Goal: Task Accomplishment & Management: Use online tool/utility

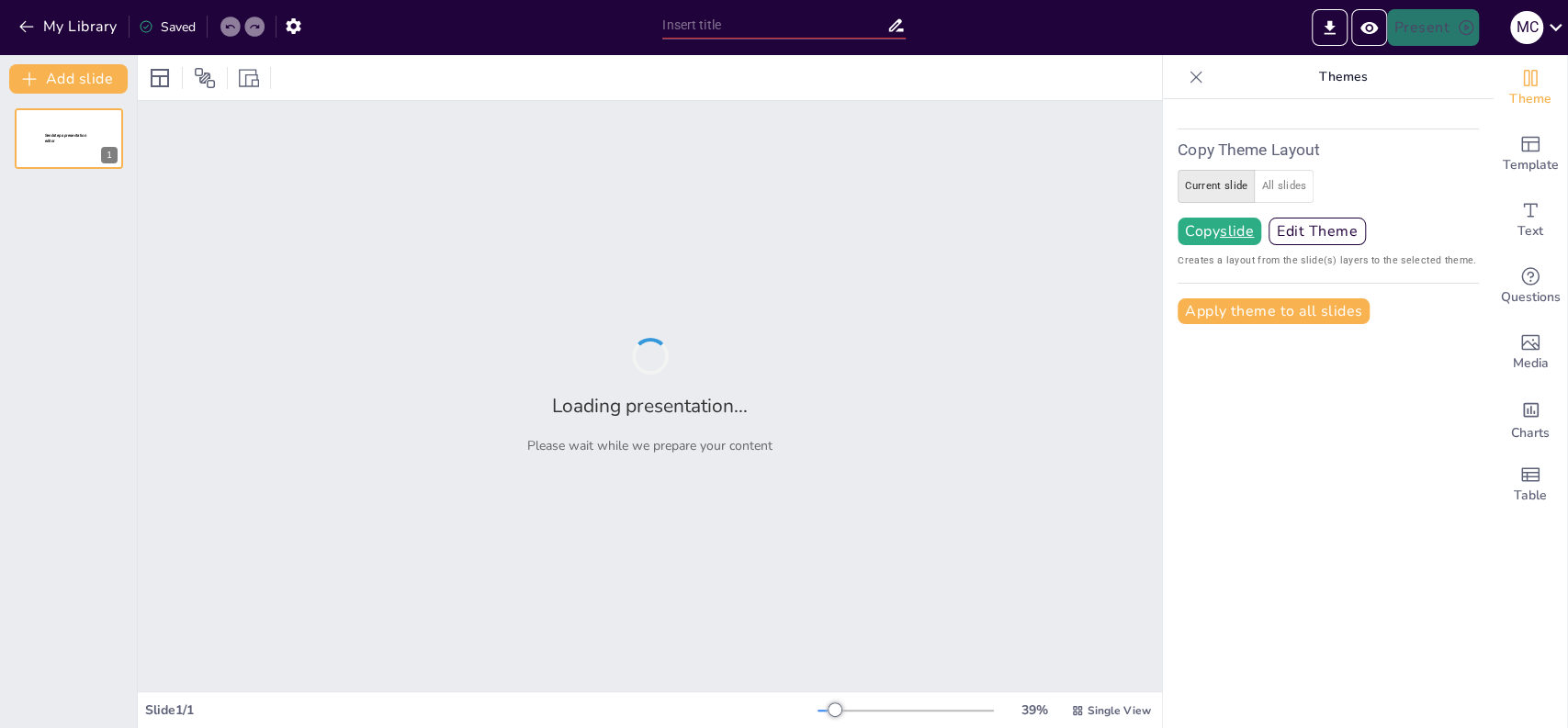
type input "test"
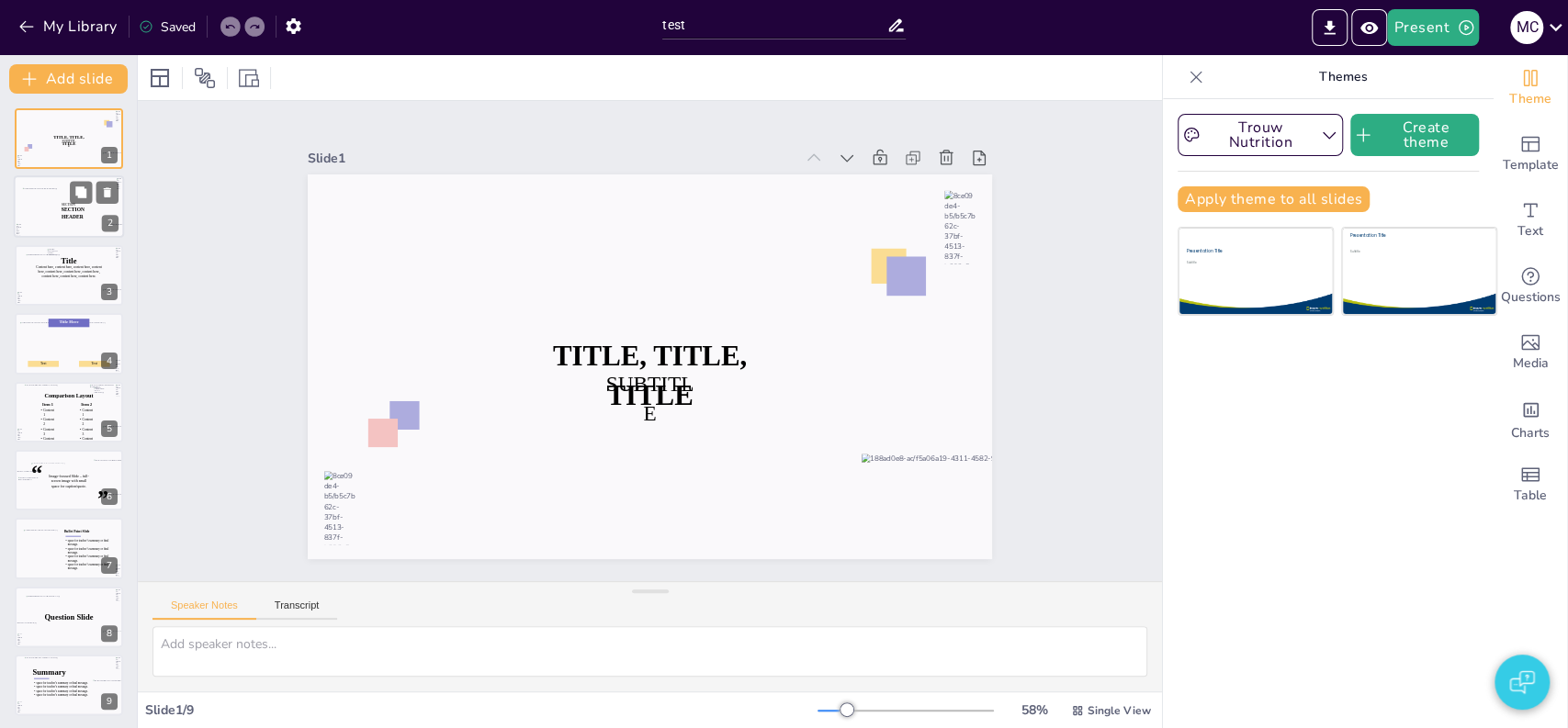
click at [61, 221] on div at bounding box center [81, 212] width 59 height 93
type textarea "2"
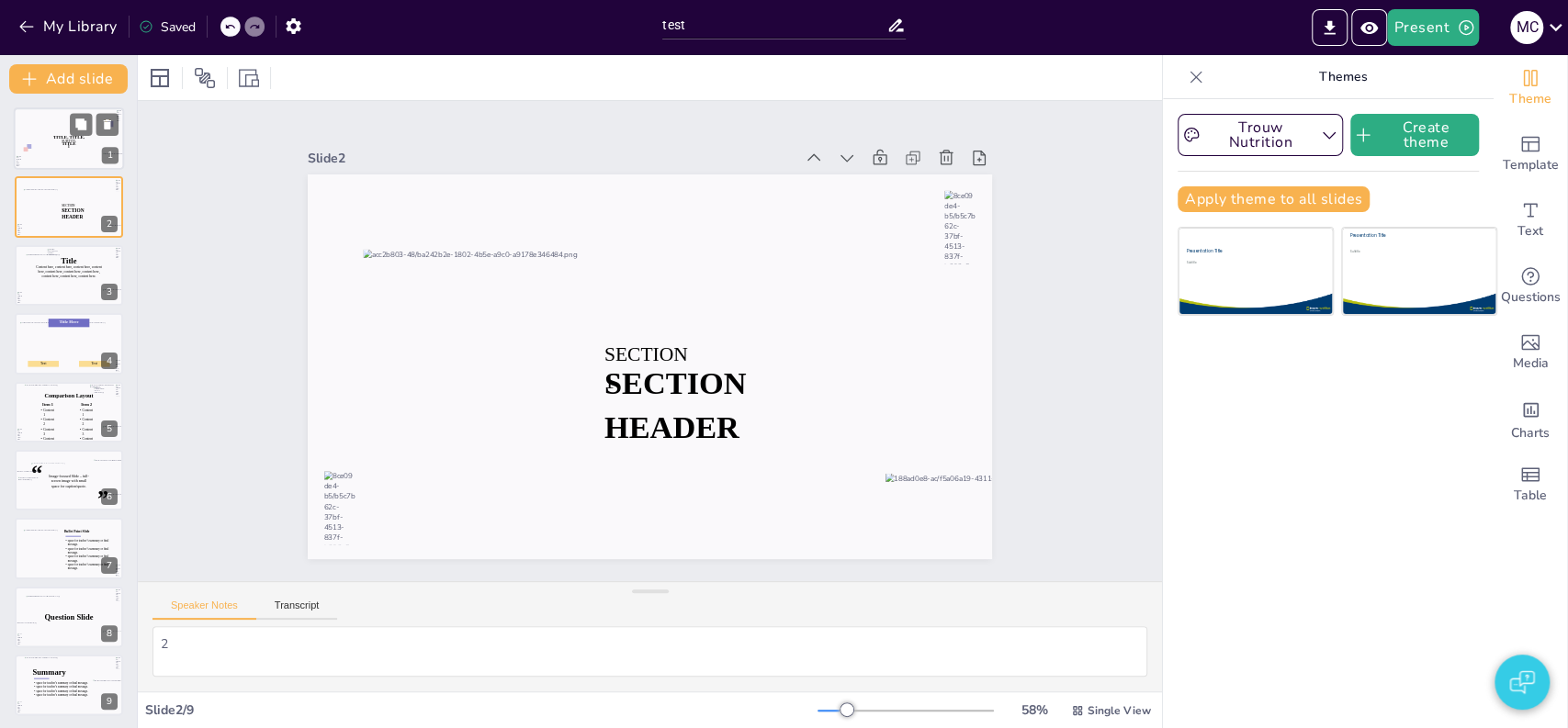
click at [50, 123] on div at bounding box center [20, 108] width 66 height 30
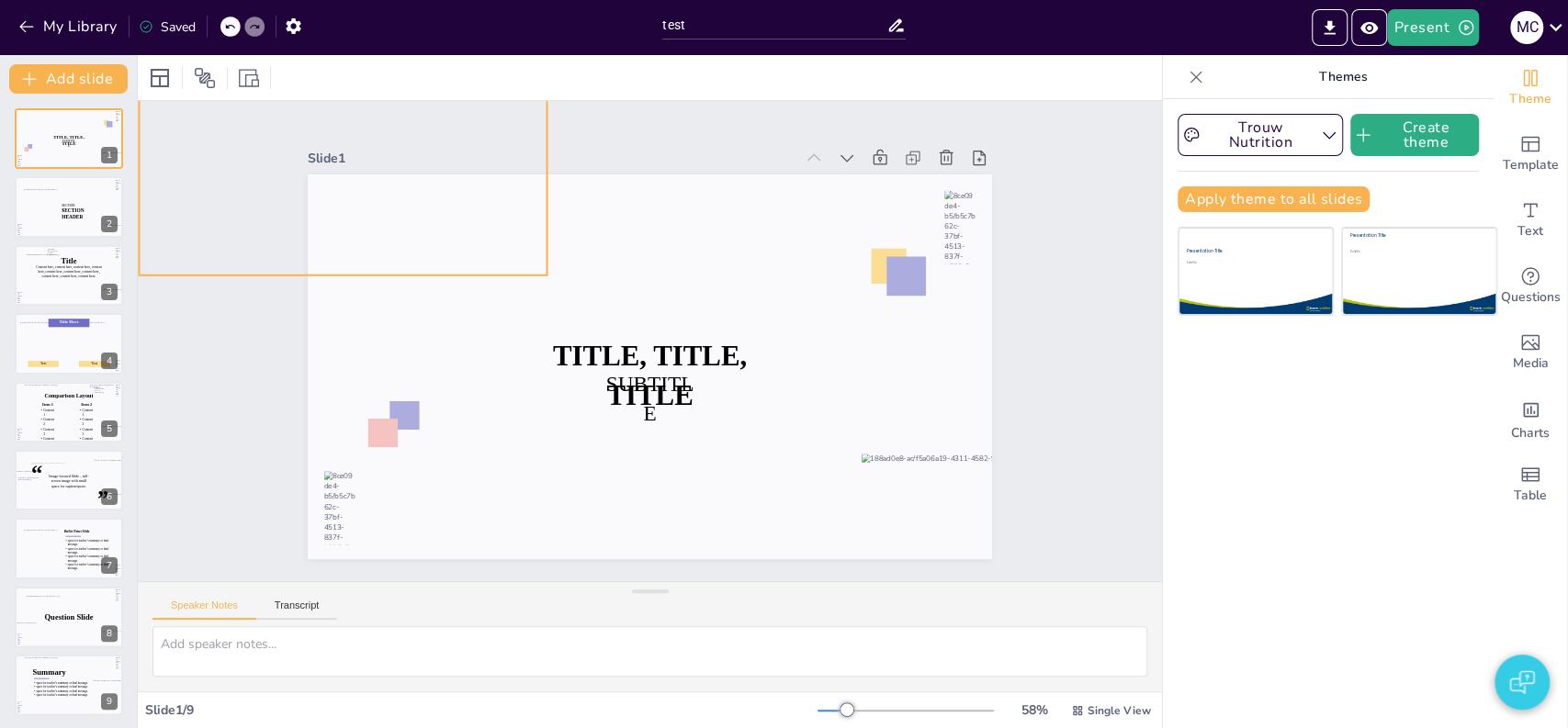
click at [385, 210] on div at bounding box center [343, 182] width 408 height 185
click at [229, 326] on div "Slide 1 TITLE, TITLE, TITLE SUBTITLE Slide 2 SECTION 1 SECTION HEADER Slide 3 T…" at bounding box center [649, 341] width 1024 height 480
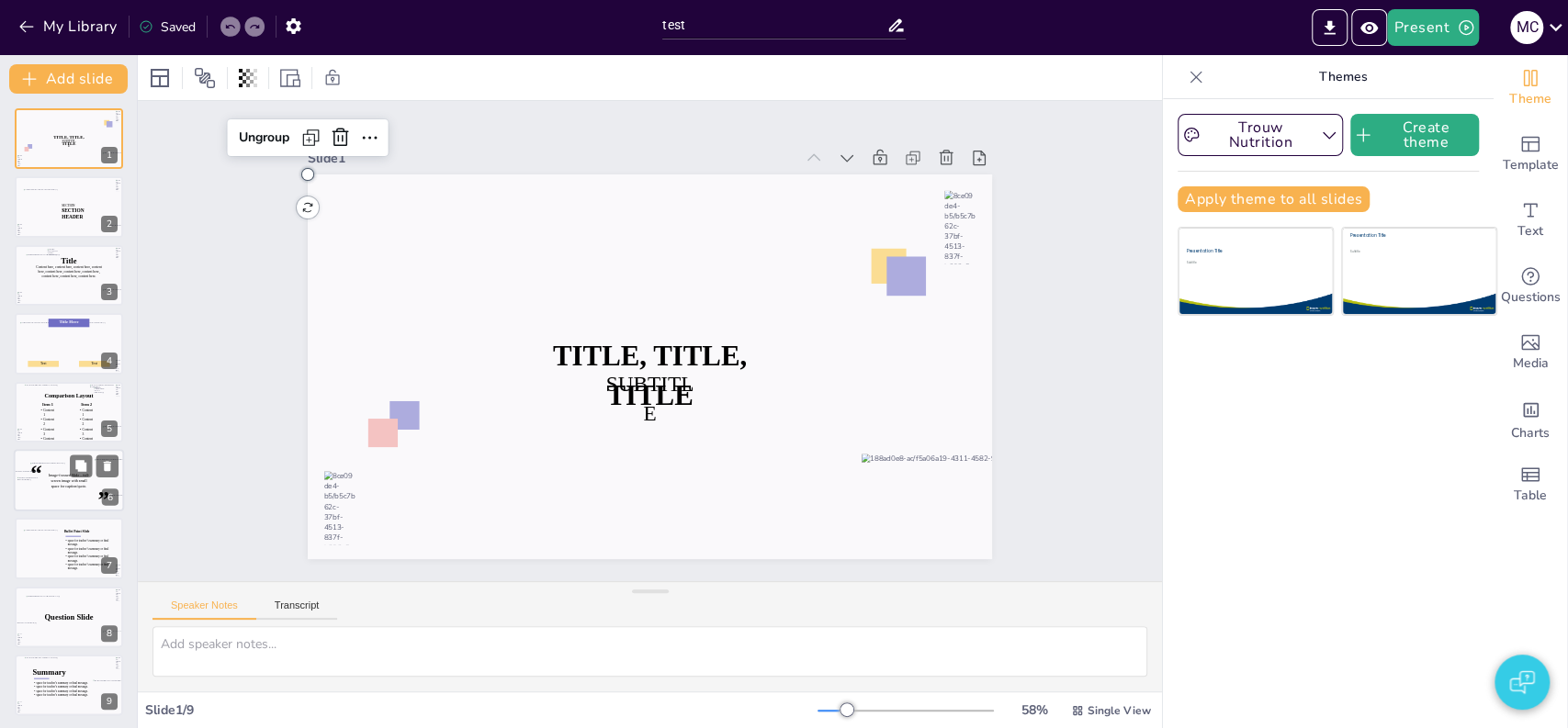
click at [76, 495] on div at bounding box center [68, 480] width 77 height 36
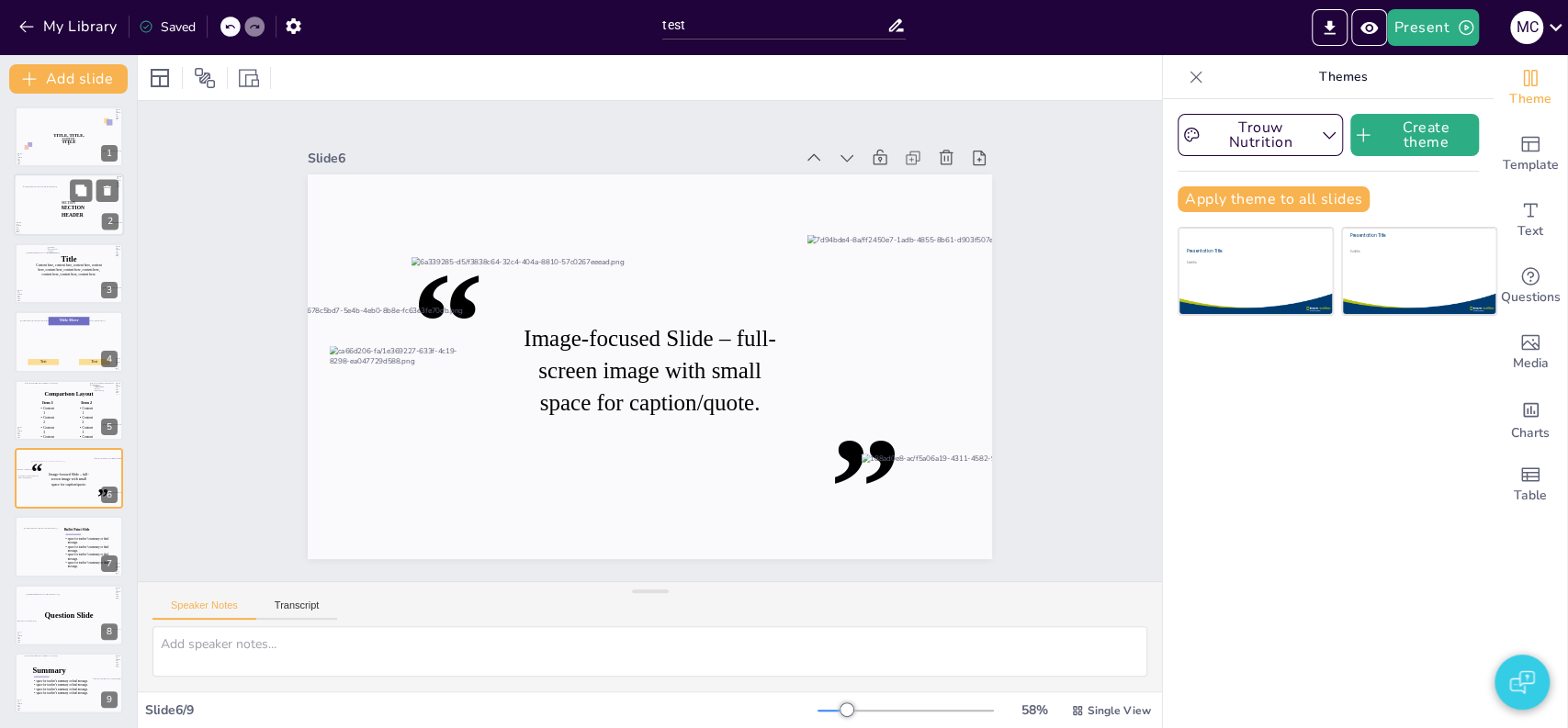
click at [62, 205] on icon at bounding box center [81, 209] width 39 height 8
type textarea "2"
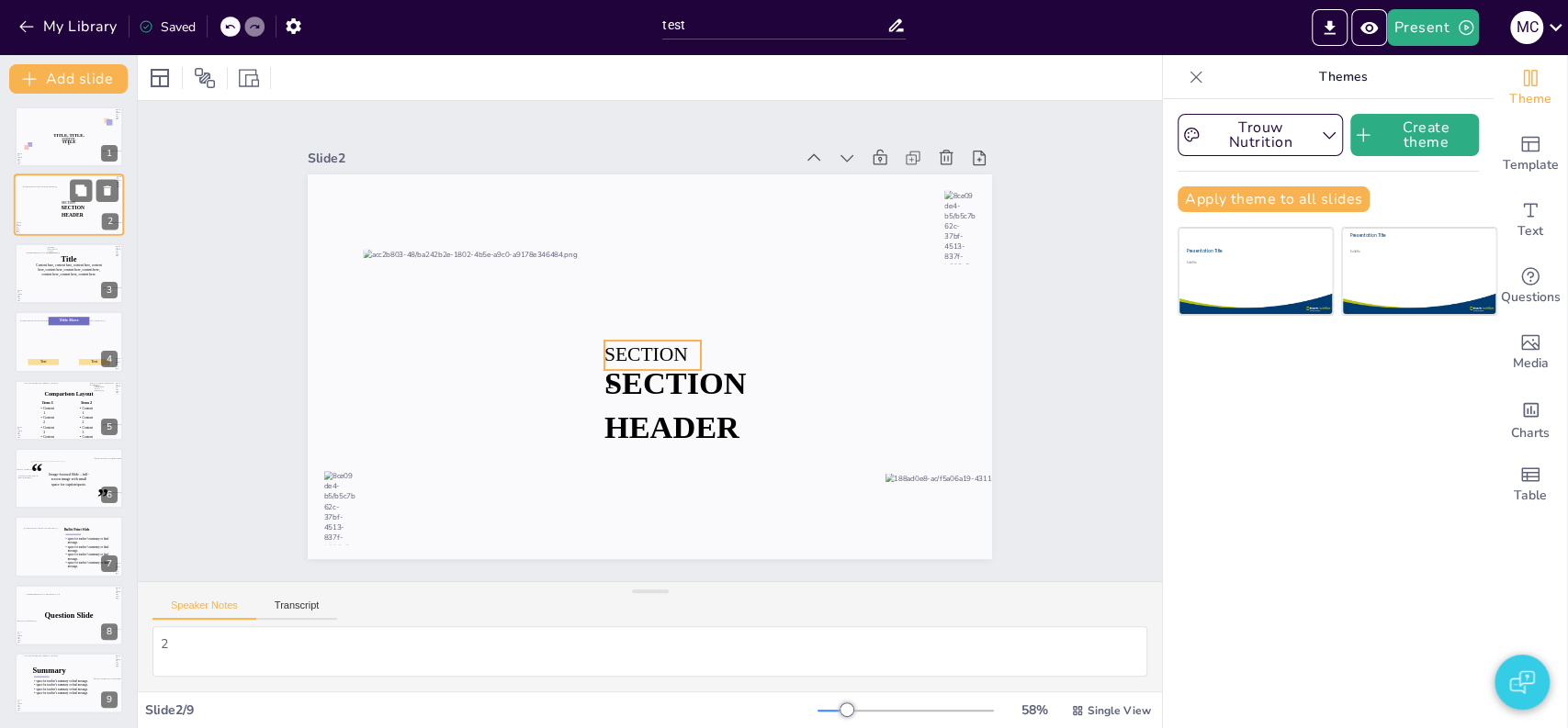
scroll to position [0, 0]
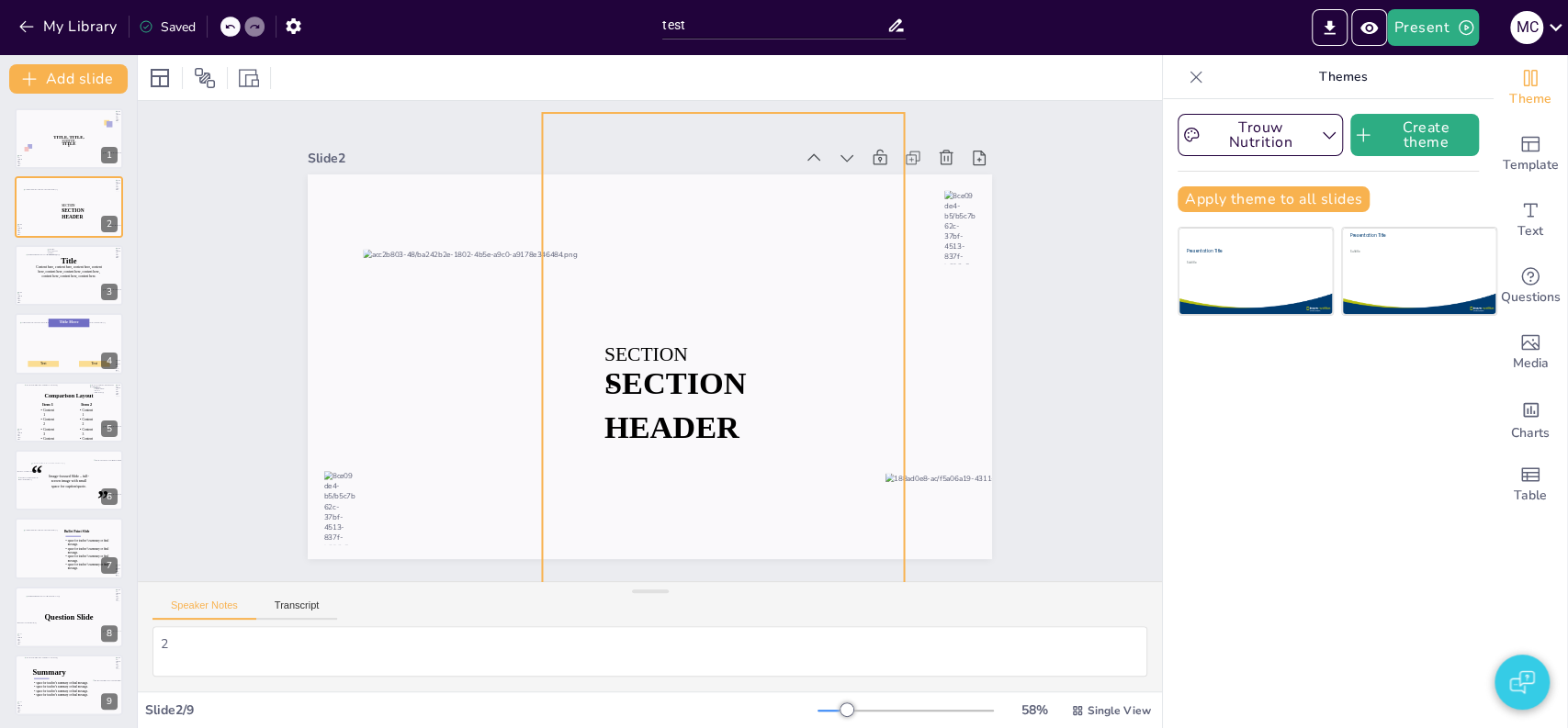
click at [702, 215] on div at bounding box center [702, 419] width 520 height 656
click at [46, 290] on div at bounding box center [67, 275] width 87 height 44
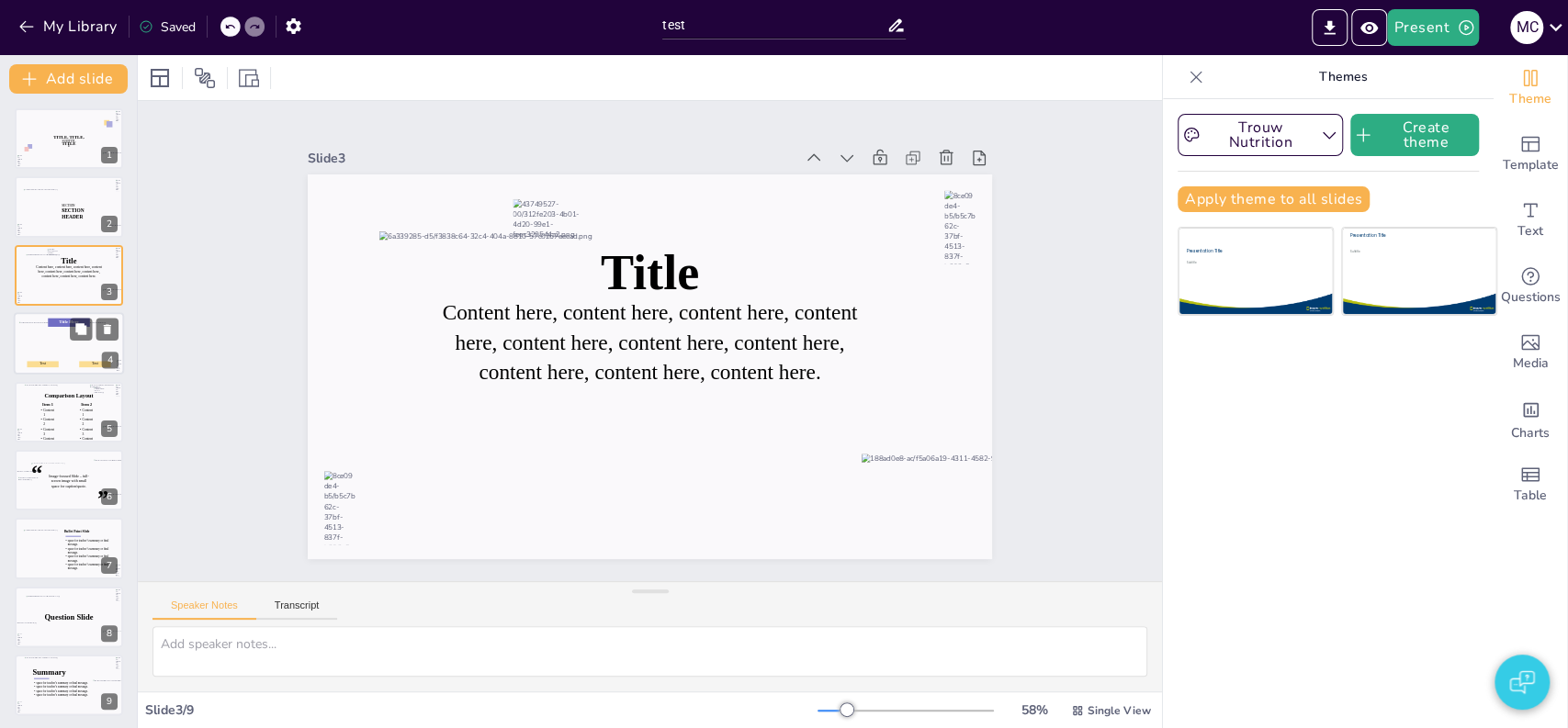
click at [36, 356] on div at bounding box center [43, 343] width 48 height 42
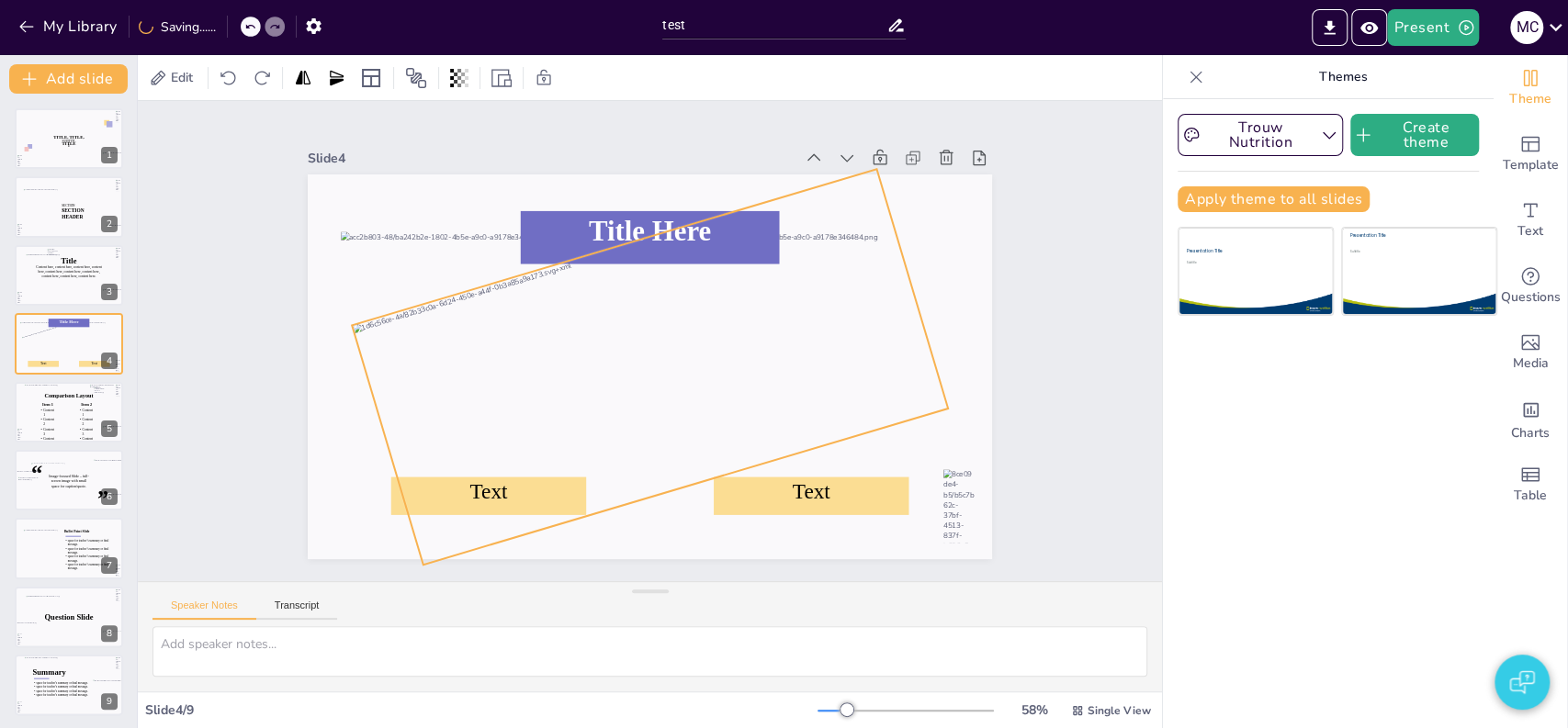
drag, startPoint x: 626, startPoint y: 523, endPoint x: 648, endPoint y: 406, distance: 119.1
click at [648, 406] on div "Text Text Title Here 343 °" at bounding box center [647, 366] width 721 height 454
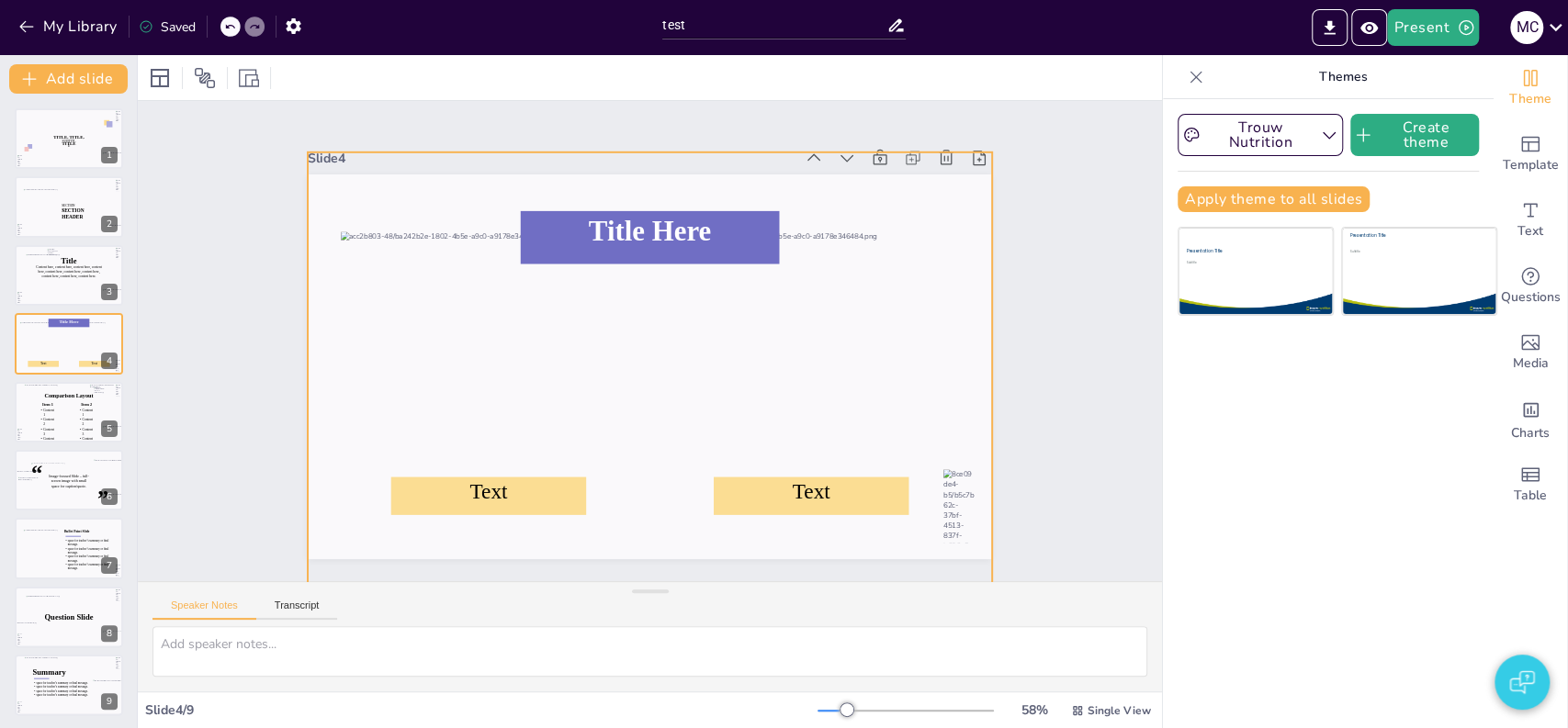
click at [411, 175] on div at bounding box center [640, 392] width 769 height 614
click at [376, 195] on div at bounding box center [649, 393] width 684 height 483
click at [453, 216] on div at bounding box center [644, 392] width 731 height 551
click at [194, 252] on div "Slide 1 TITLE, TITLE, TITLE SUBTITLE Slide 2 SECTION 1 SECTION HEADER Slide 3 T…" at bounding box center [649, 341] width 1024 height 480
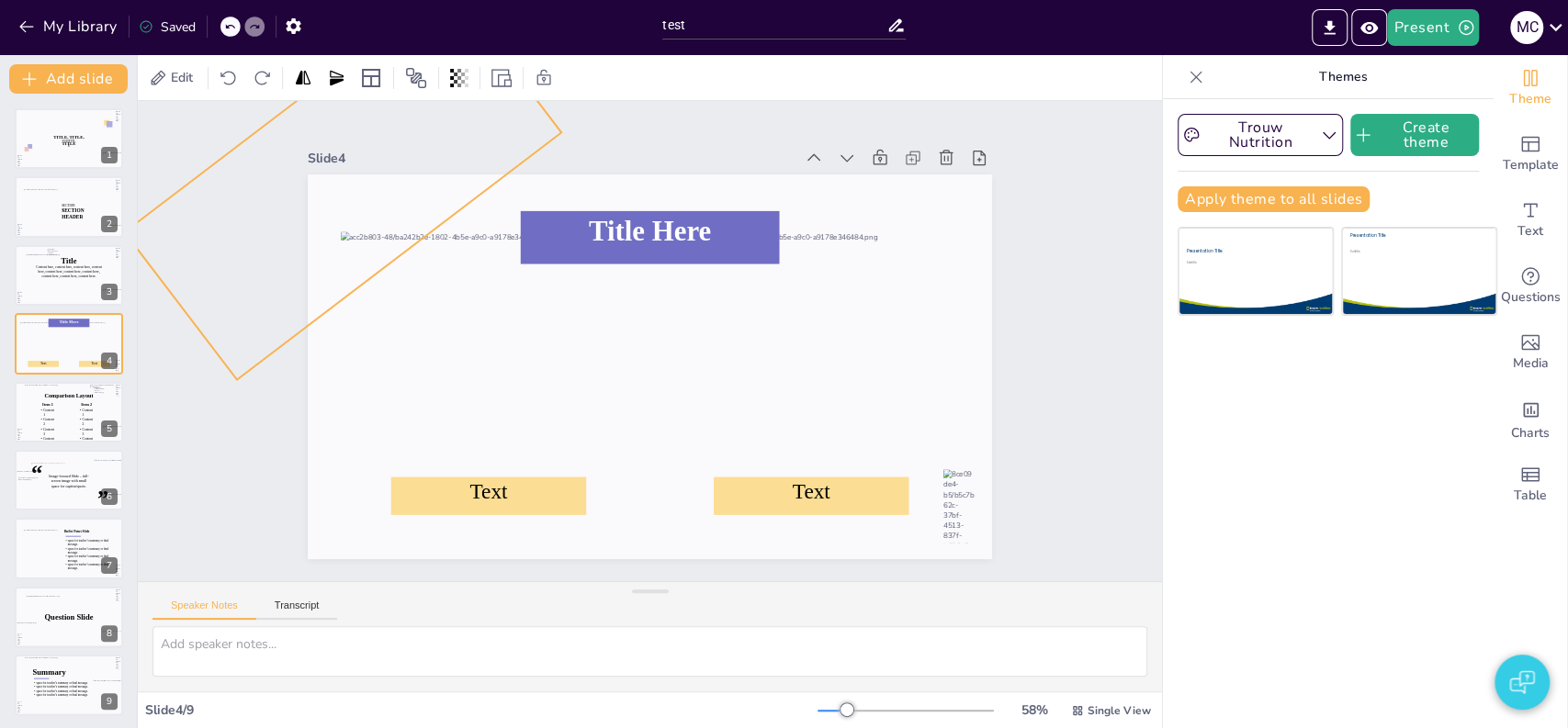
drag, startPoint x: 328, startPoint y: 303, endPoint x: 454, endPoint y: 341, distance: 131.6
click at [454, 341] on div "Text Text Title Here 323 °" at bounding box center [647, 367] width 722 height 455
click at [238, 421] on div "Slide 1 TITLE, TITLE, TITLE SUBTITLE Slide 2 SECTION 1 SECTION HEADER Slide 3 T…" at bounding box center [650, 341] width 1069 height 585
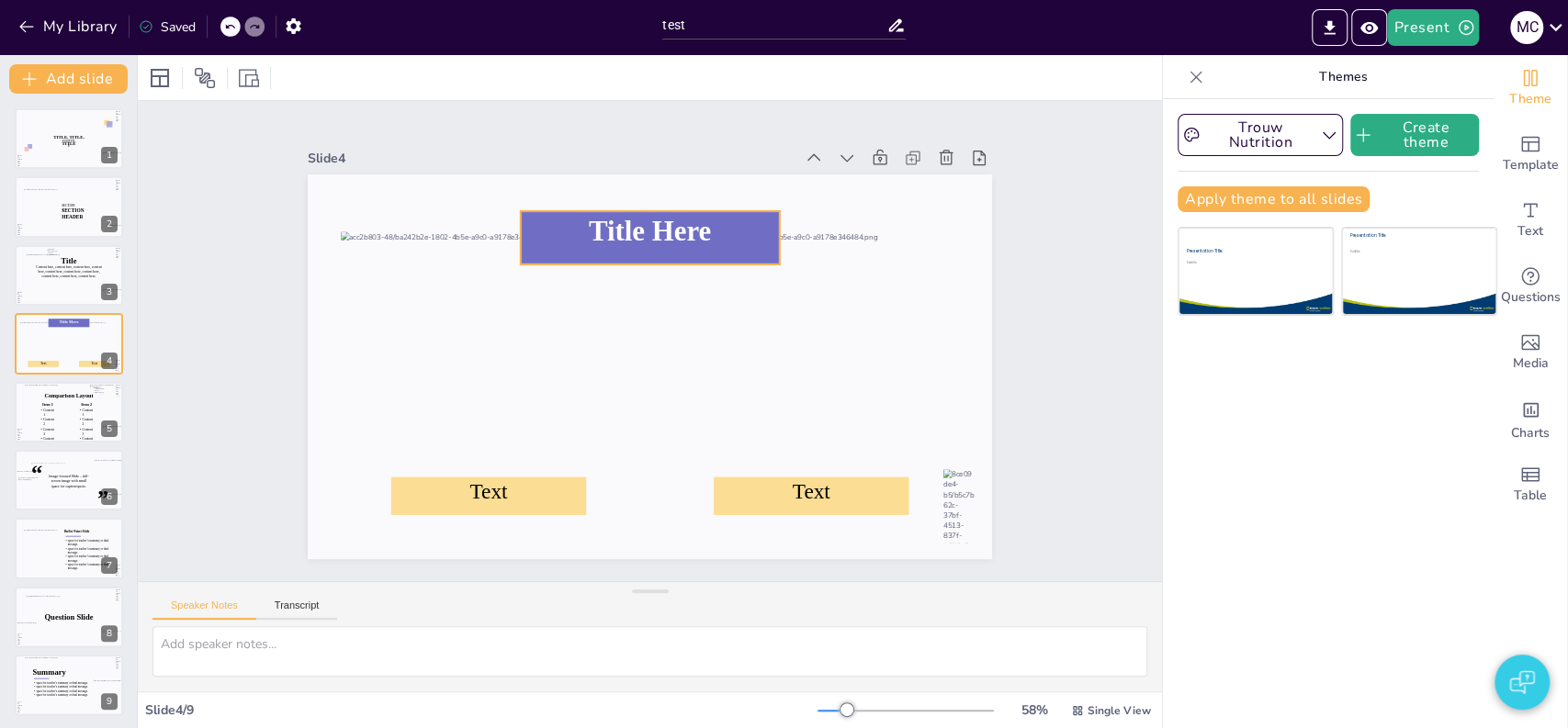
click at [616, 224] on icon at bounding box center [660, 238] width 263 height 80
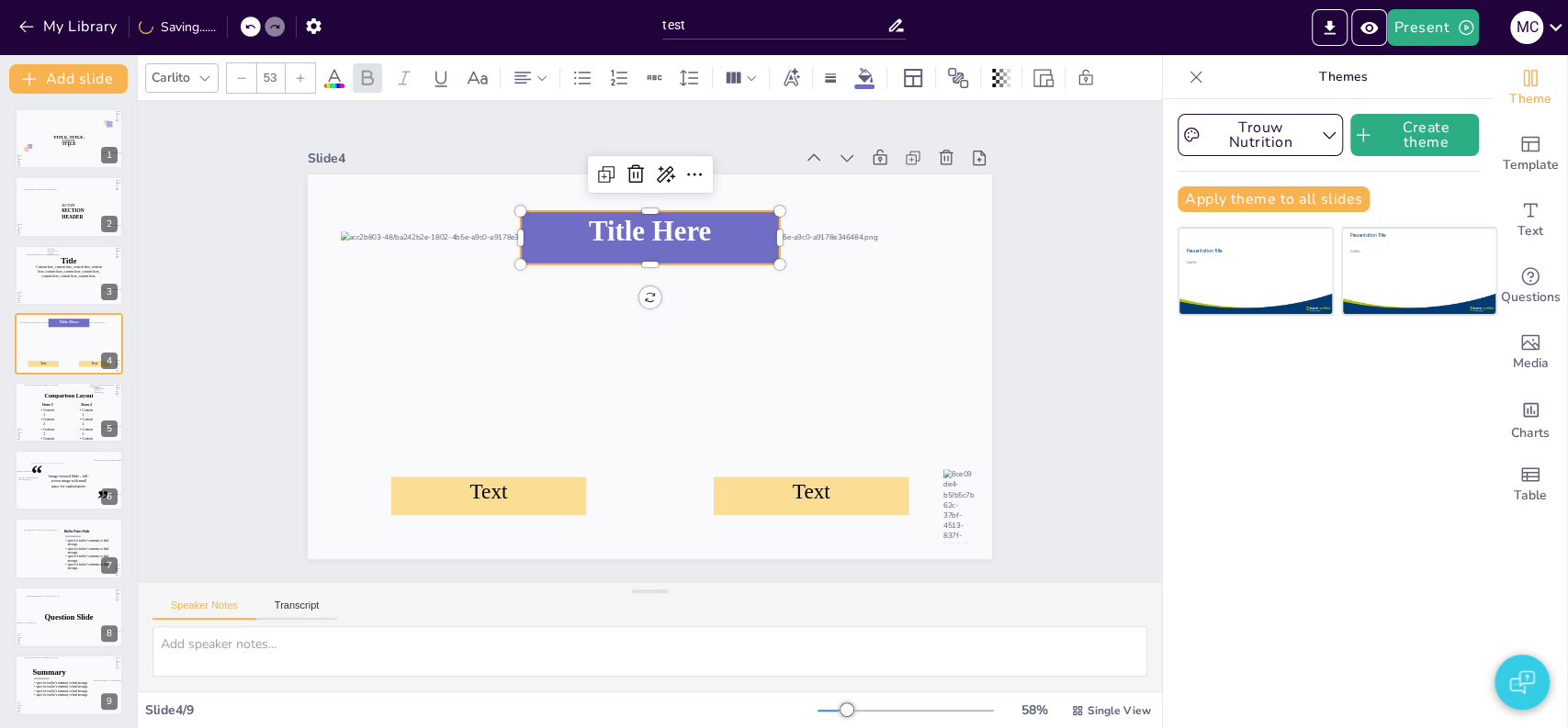
click at [616, 224] on icon at bounding box center [660, 238] width 263 height 80
click at [616, 224] on icon at bounding box center [649, 237] width 259 height 54
click at [211, 332] on div "Slide 1 TITLE, TITLE, TITLE SUBTITLE Slide 2 SECTION 1 SECTION HEADER Slide 3 T…" at bounding box center [650, 341] width 1069 height 585
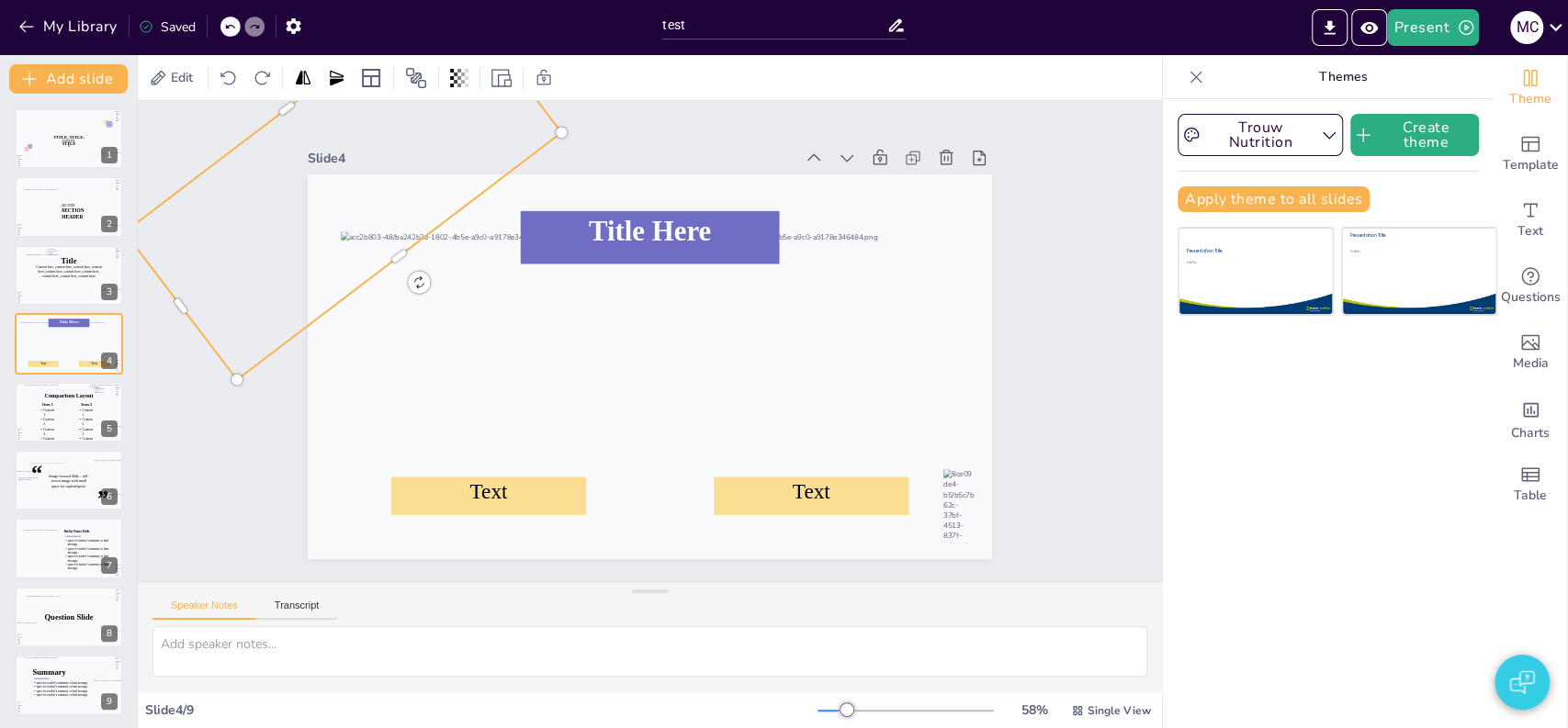
click at [208, 463] on div "Slide 1 TITLE, TITLE, TITLE SUBTITLE Slide 2 SECTION 1 SECTION HEADER Slide 3 T…" at bounding box center [649, 341] width 1024 height 480
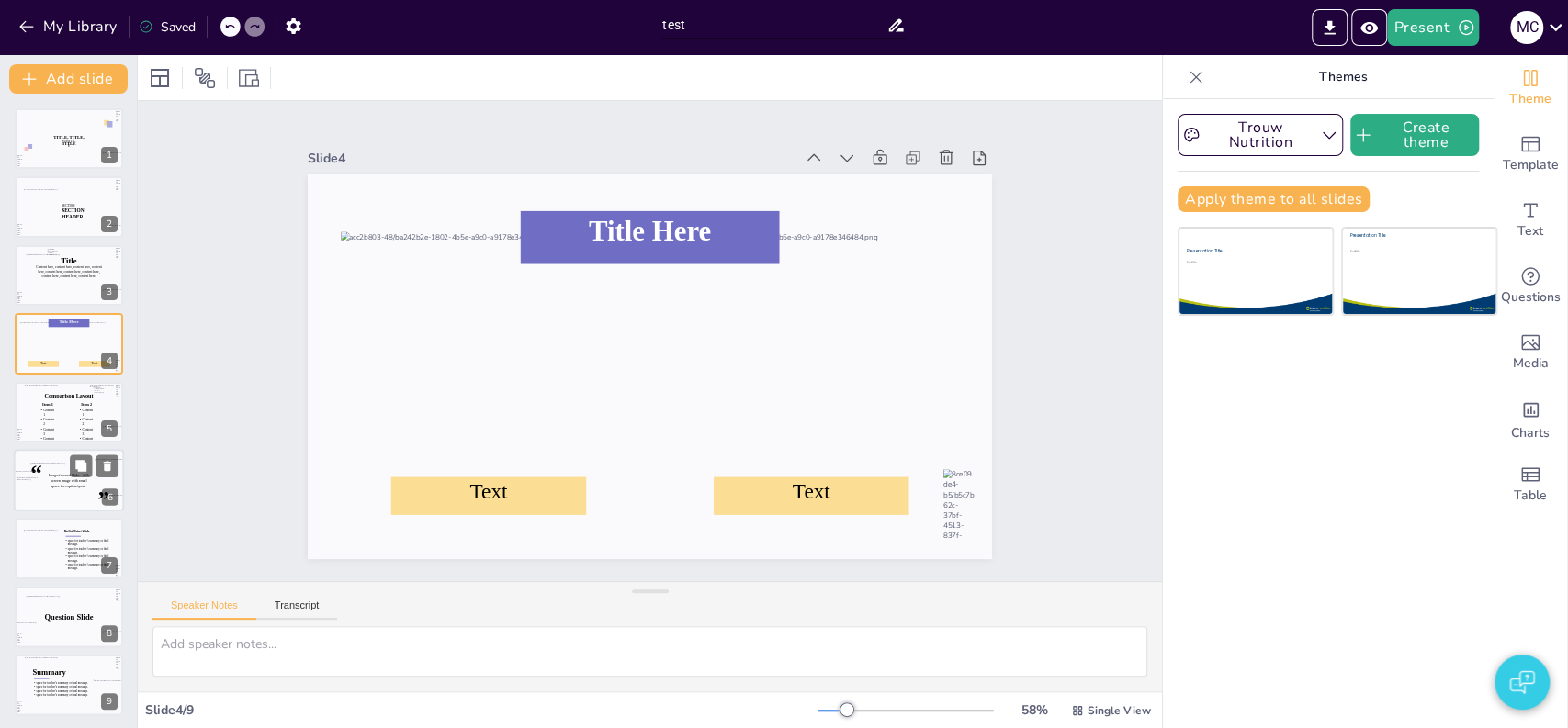
click at [58, 478] on icon at bounding box center [68, 480] width 45 height 14
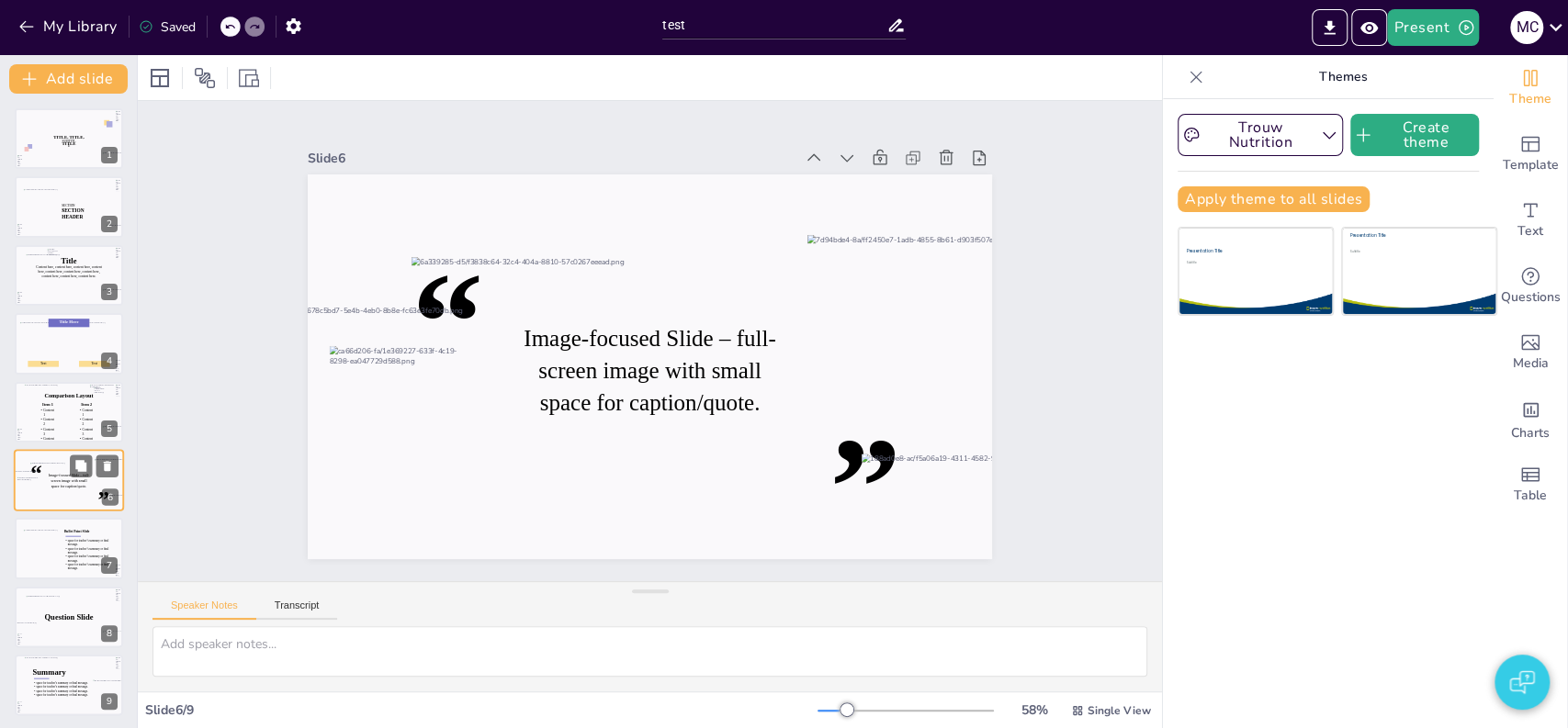
scroll to position [2, 0]
click at [889, 315] on div at bounding box center [931, 361] width 268 height 220
click at [827, 269] on div at bounding box center [931, 361] width 268 height 220
click at [786, 241] on div at bounding box center [956, 314] width 408 height 423
click at [786, 241] on div at bounding box center [954, 379] width 487 height 499
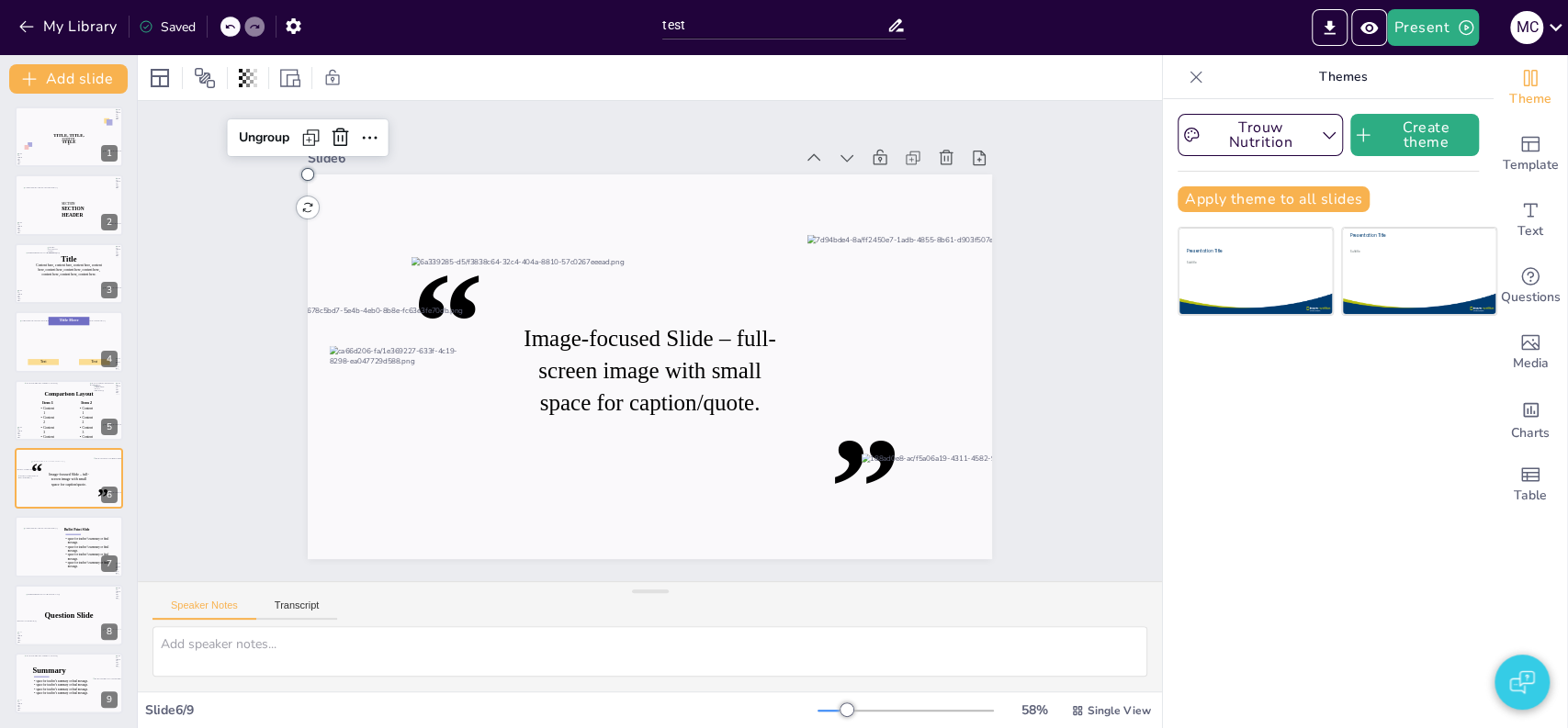
click at [786, 241] on div at bounding box center [956, 314] width 408 height 423
click at [786, 241] on div at bounding box center [957, 347] width 449 height 463
click at [928, 296] on div at bounding box center [931, 332] width 249 height 194
click at [796, 425] on div at bounding box center [956, 314] width 408 height 423
click at [796, 425] on div at bounding box center [957, 347] width 450 height 463
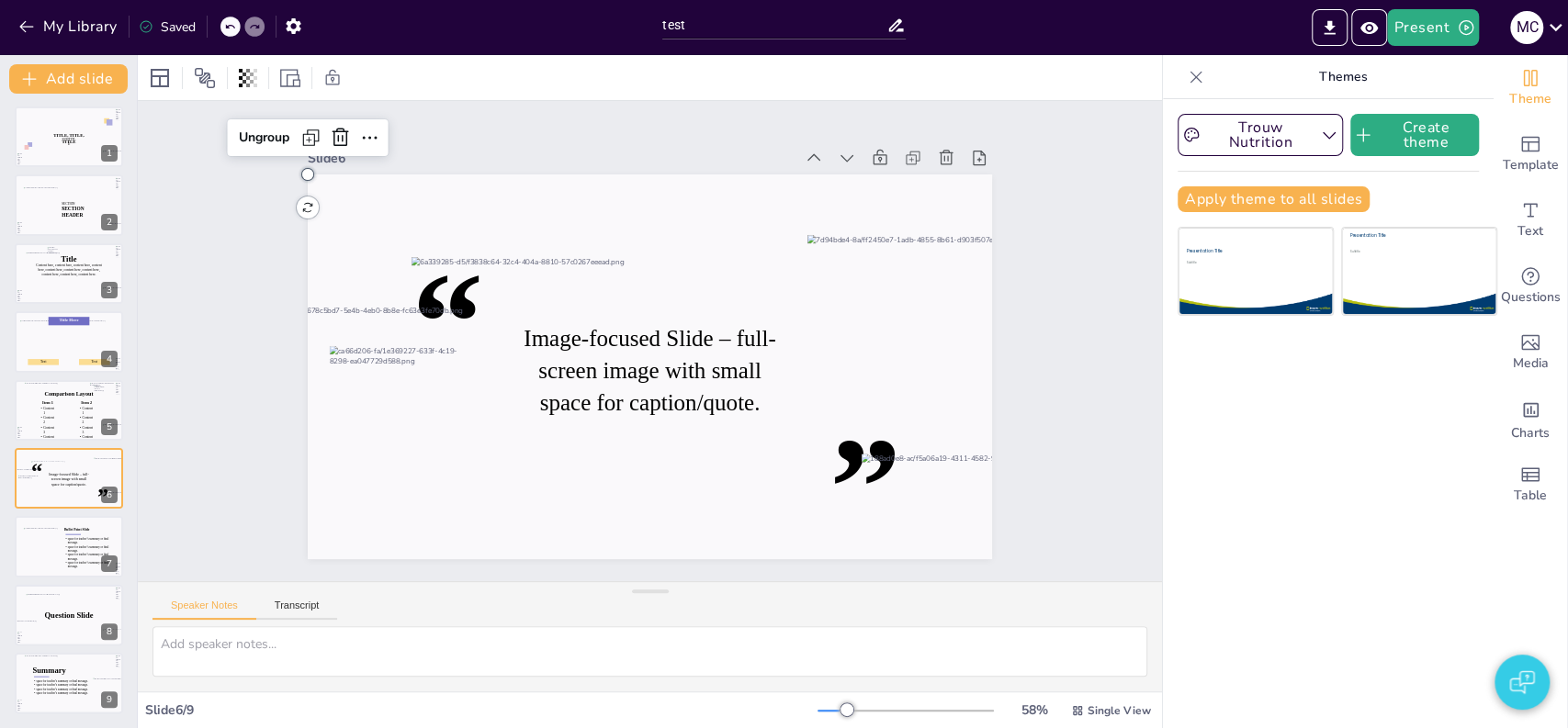
click at [796, 425] on div at bounding box center [956, 314] width 408 height 423
click at [796, 425] on div at bounding box center [957, 347] width 449 height 463
drag, startPoint x: 796, startPoint y: 425, endPoint x: 828, endPoint y: 358, distance: 74.2
drag, startPoint x: 904, startPoint y: 333, endPoint x: 904, endPoint y: 309, distance: 24.0
click at [1007, 349] on div "Slide 1 TITLE, TITLE, TITLE SUBTITLE Slide 2 SECTION 1 SECTION HEADER Slide 3 T…" at bounding box center [650, 341] width 829 height 516
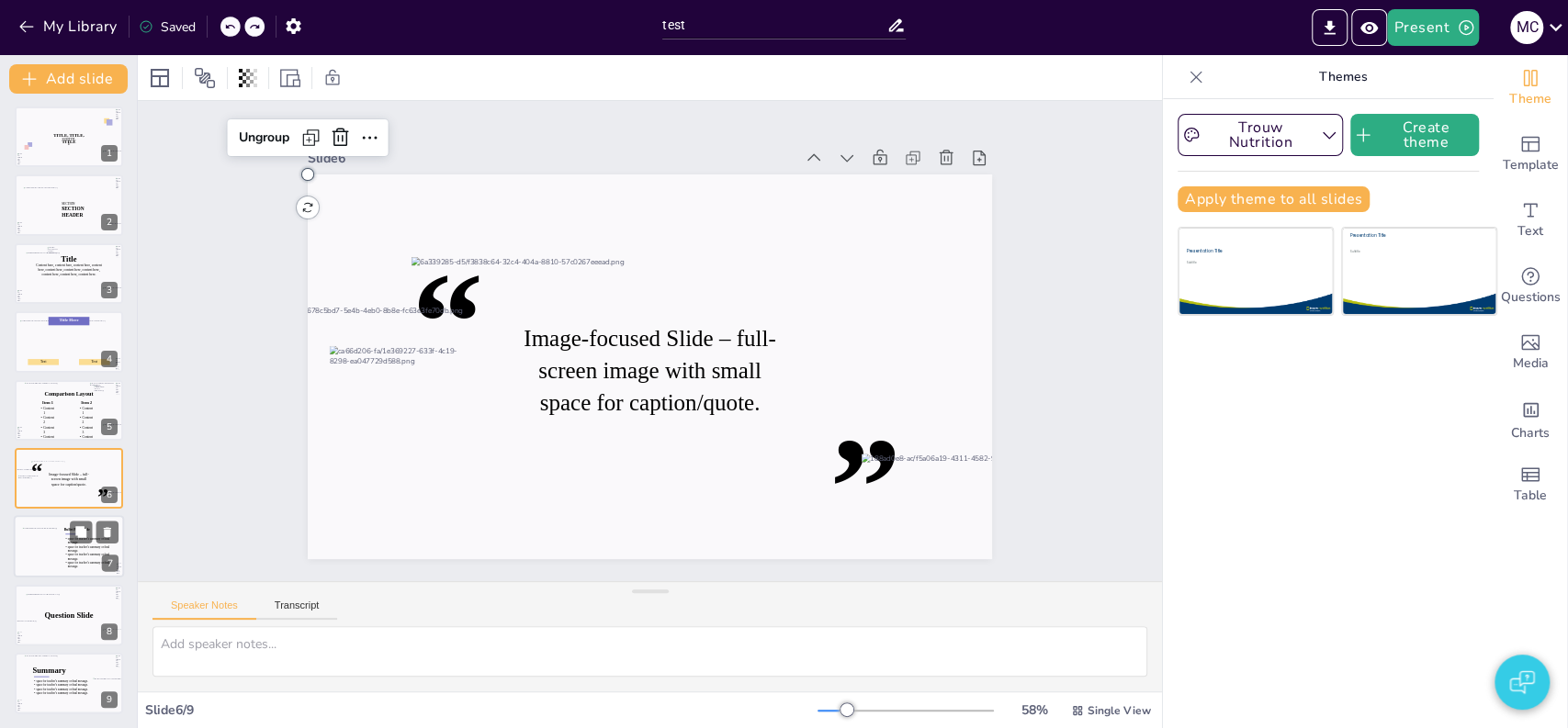
click at [68, 538] on icon at bounding box center [90, 550] width 51 height 28
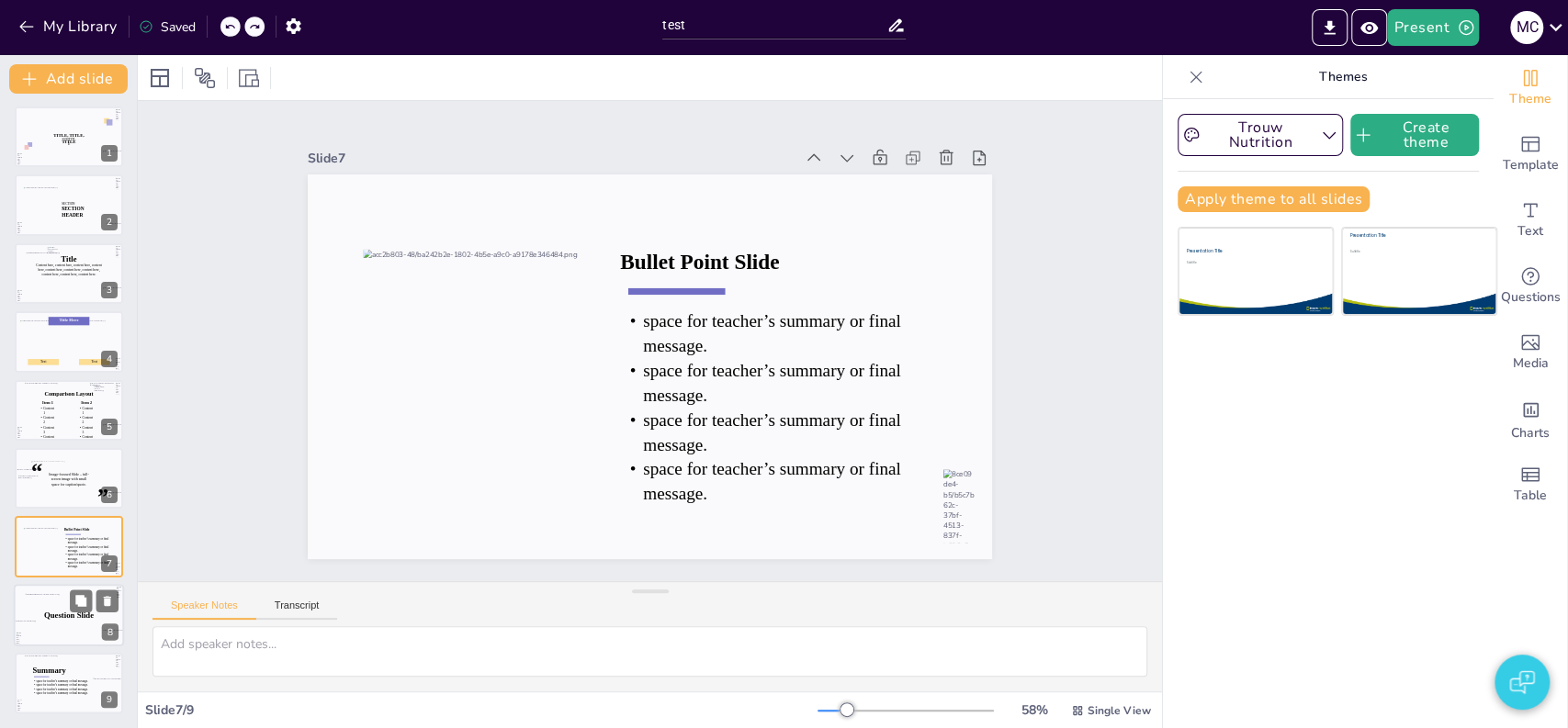
click at [68, 600] on div at bounding box center [67, 615] width 87 height 44
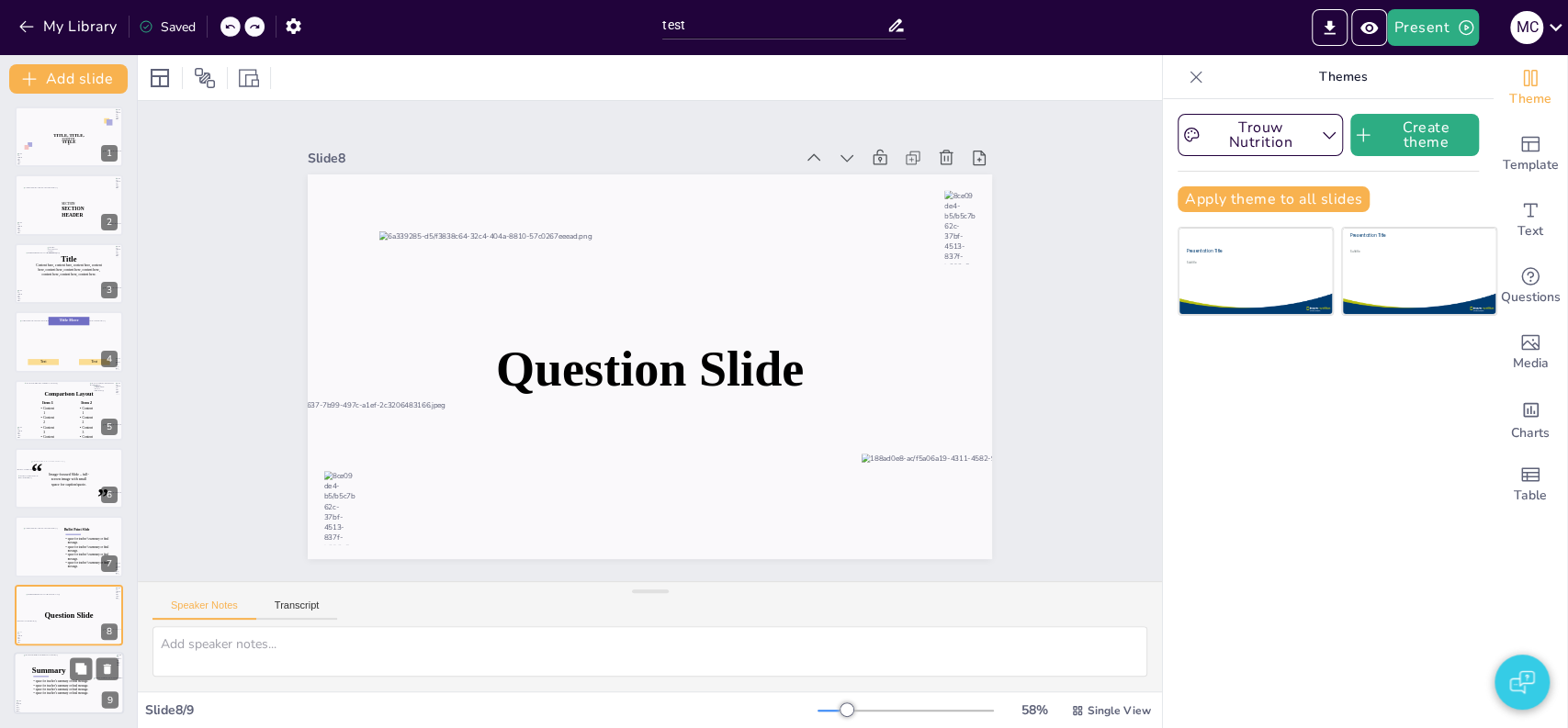
click at [55, 674] on icon at bounding box center [49, 669] width 34 height 11
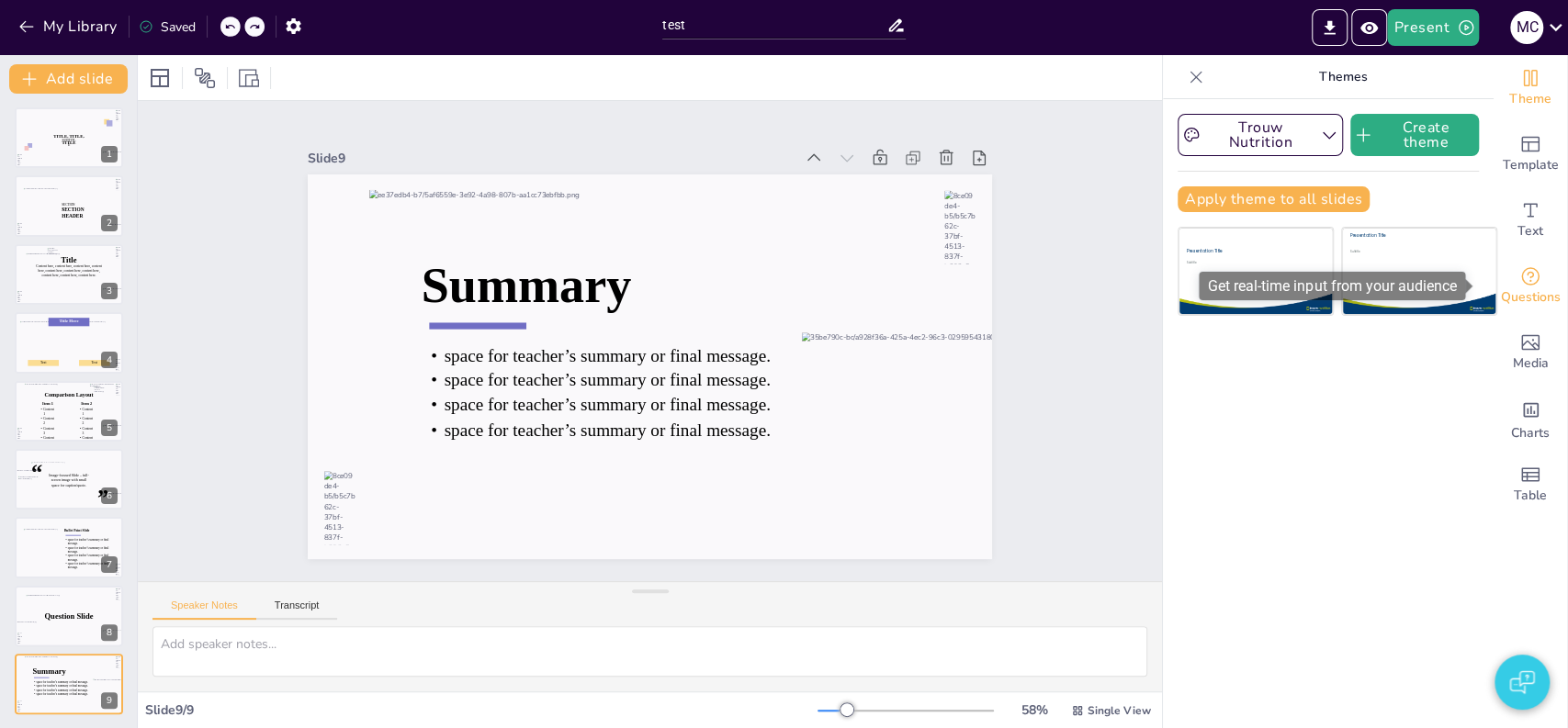
click at [1527, 288] on span "Questions" at bounding box center [1530, 298] width 60 height 20
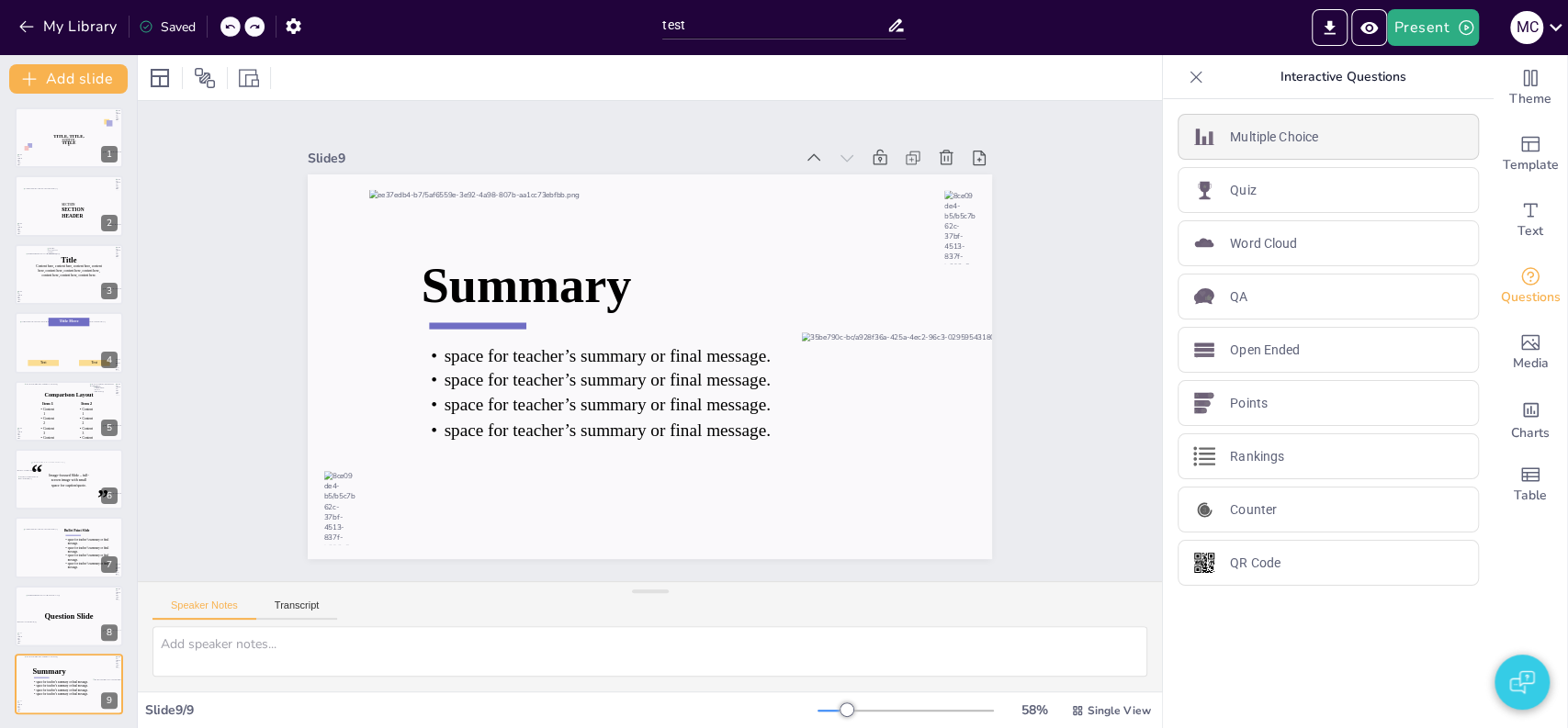
click at [1258, 135] on p "Multiple Choice" at bounding box center [1274, 138] width 88 height 20
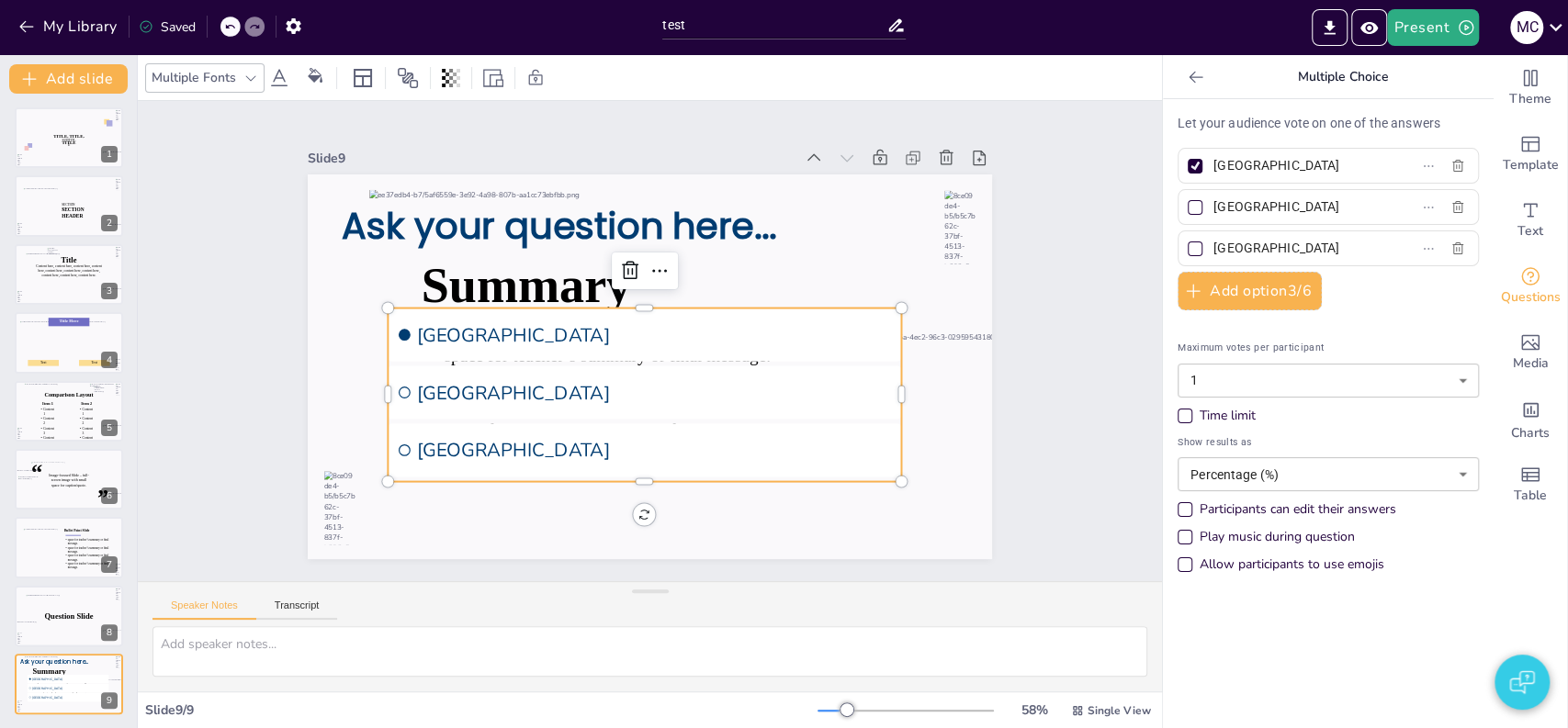
click at [1187, 79] on icon at bounding box center [1196, 77] width 19 height 19
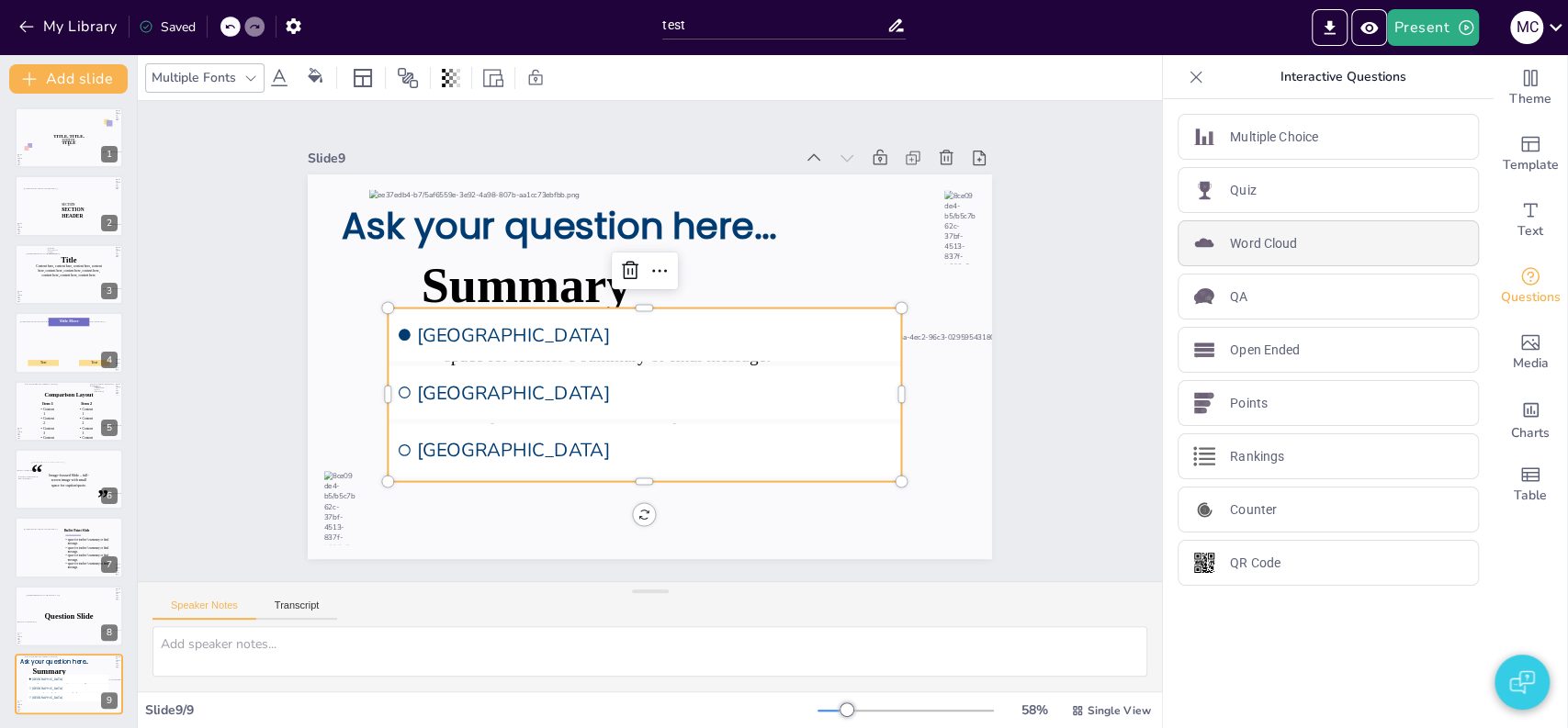
click at [1272, 253] on div "Word Cloud" at bounding box center [1328, 243] width 302 height 46
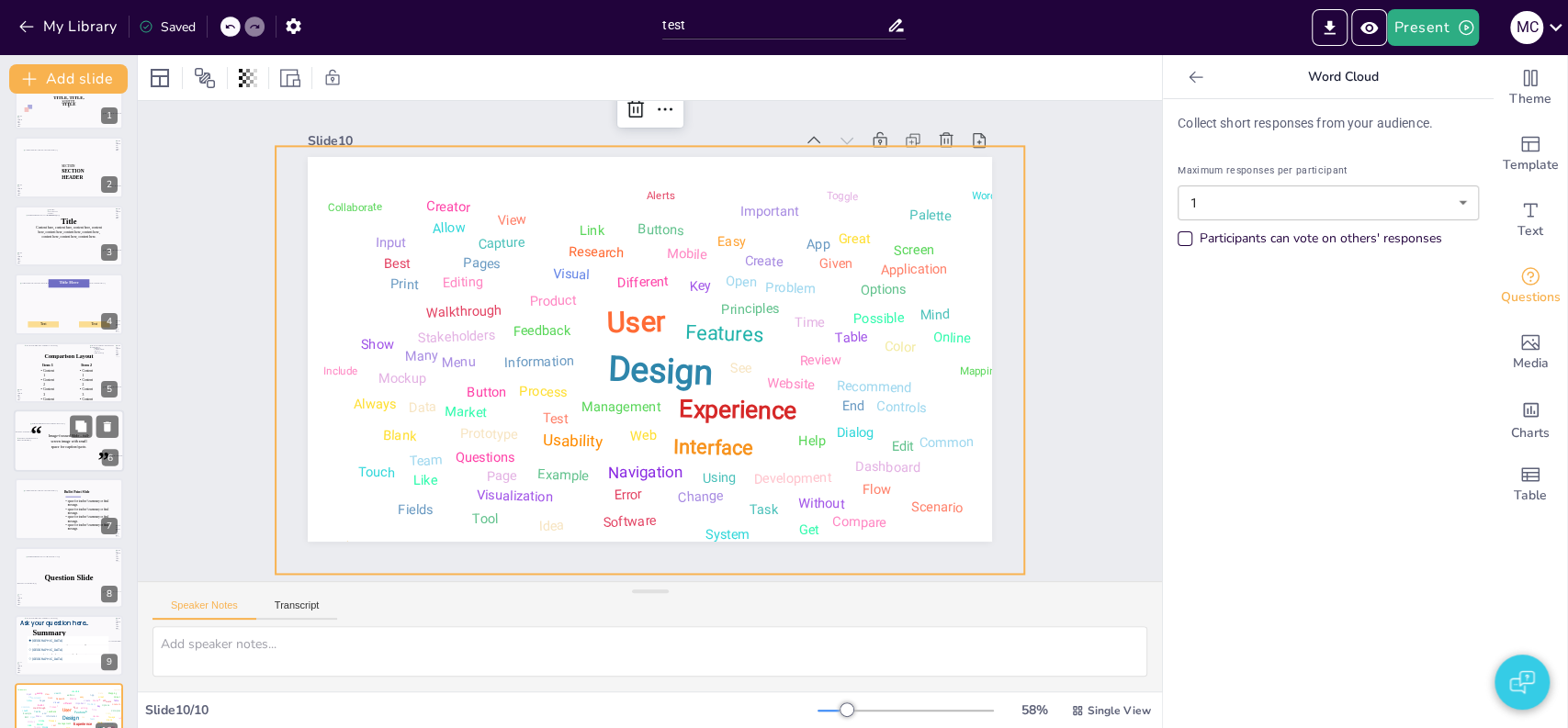
scroll to position [70, 0]
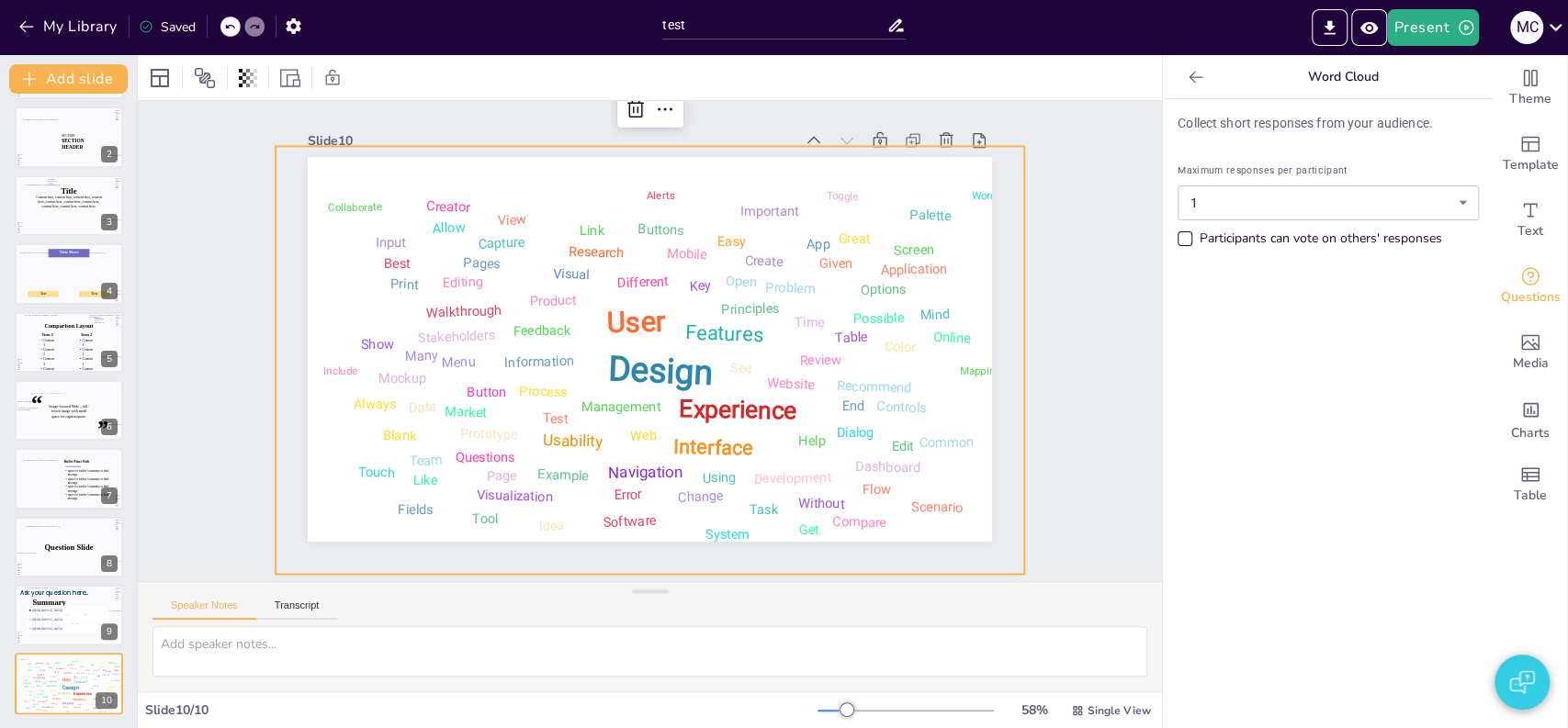
click at [1187, 73] on icon at bounding box center [1196, 77] width 19 height 19
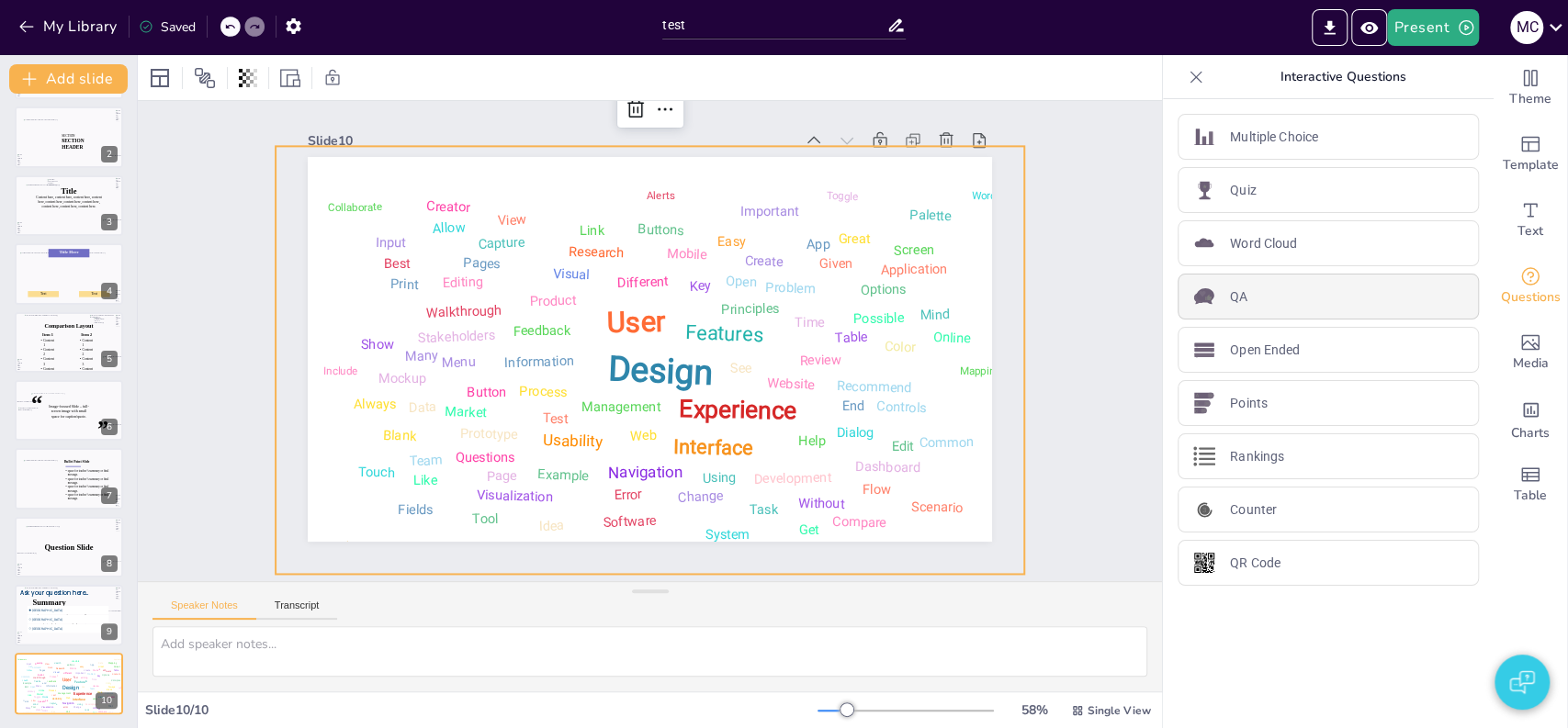
click at [1255, 309] on div "QA" at bounding box center [1328, 296] width 302 height 46
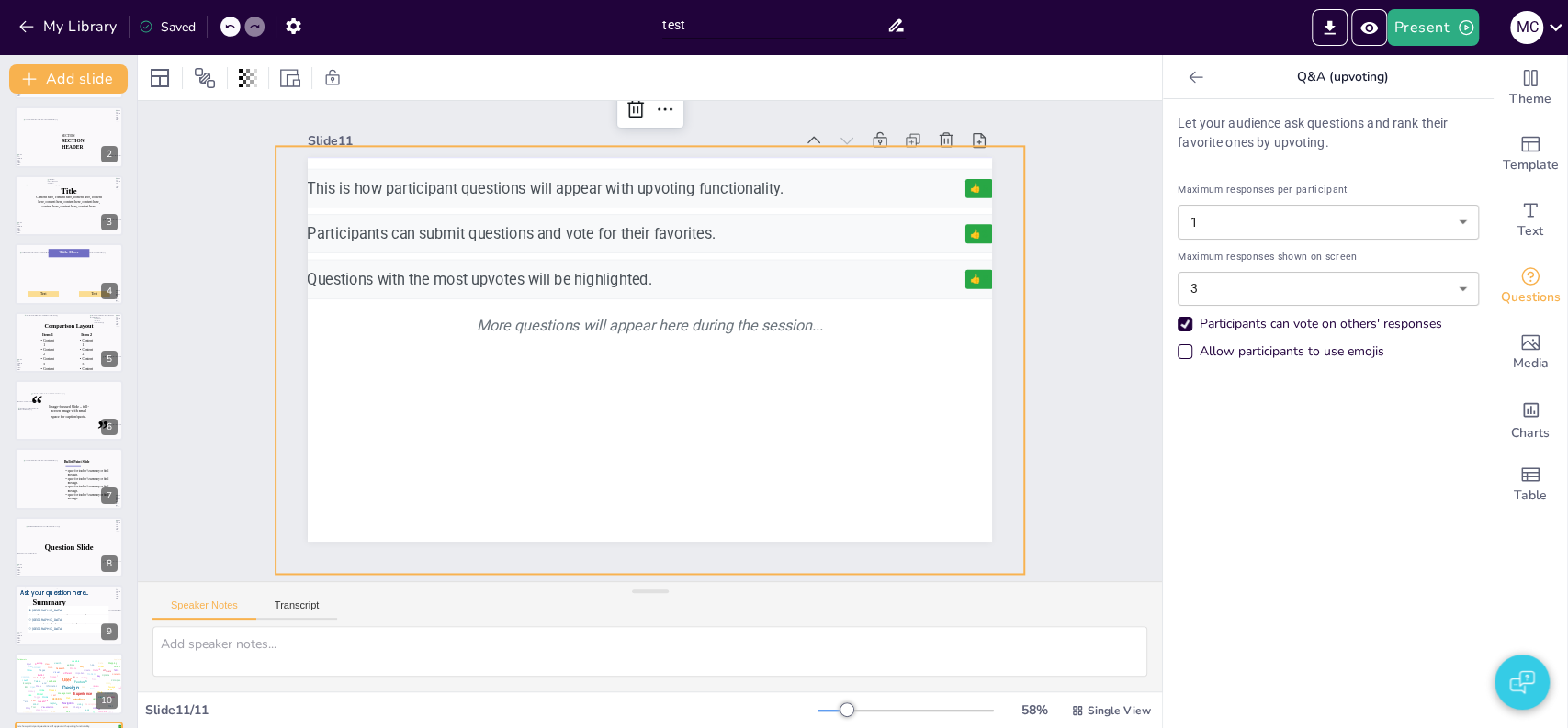
drag, startPoint x: 535, startPoint y: -124, endPoint x: 679, endPoint y: 756, distance: 891.7
click at [679, 727] on html "My Library Saved test Present M C Document fonts Carlito Poppins Recently used …" at bounding box center [784, 364] width 1568 height 728
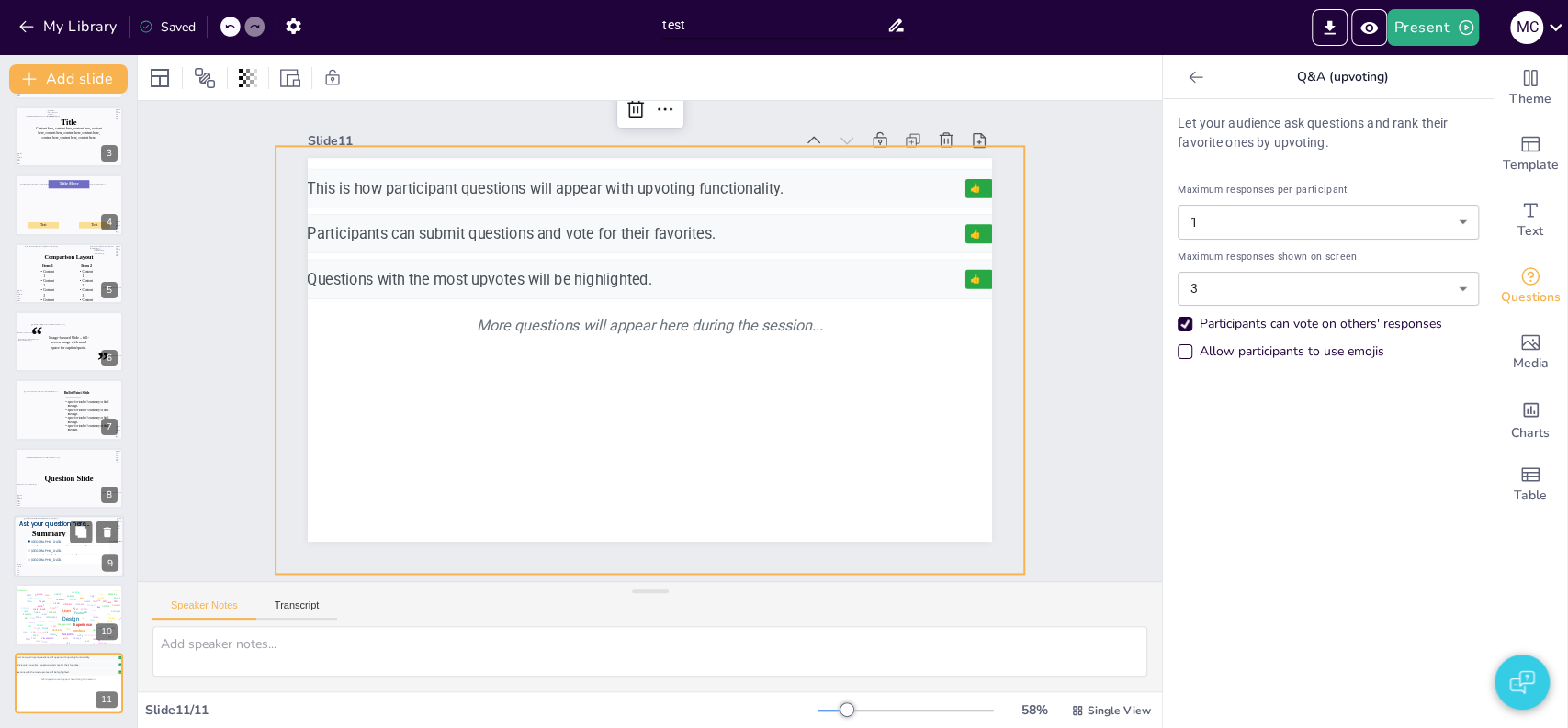
click at [44, 551] on span "Rotterdam" at bounding box center [69, 550] width 77 height 4
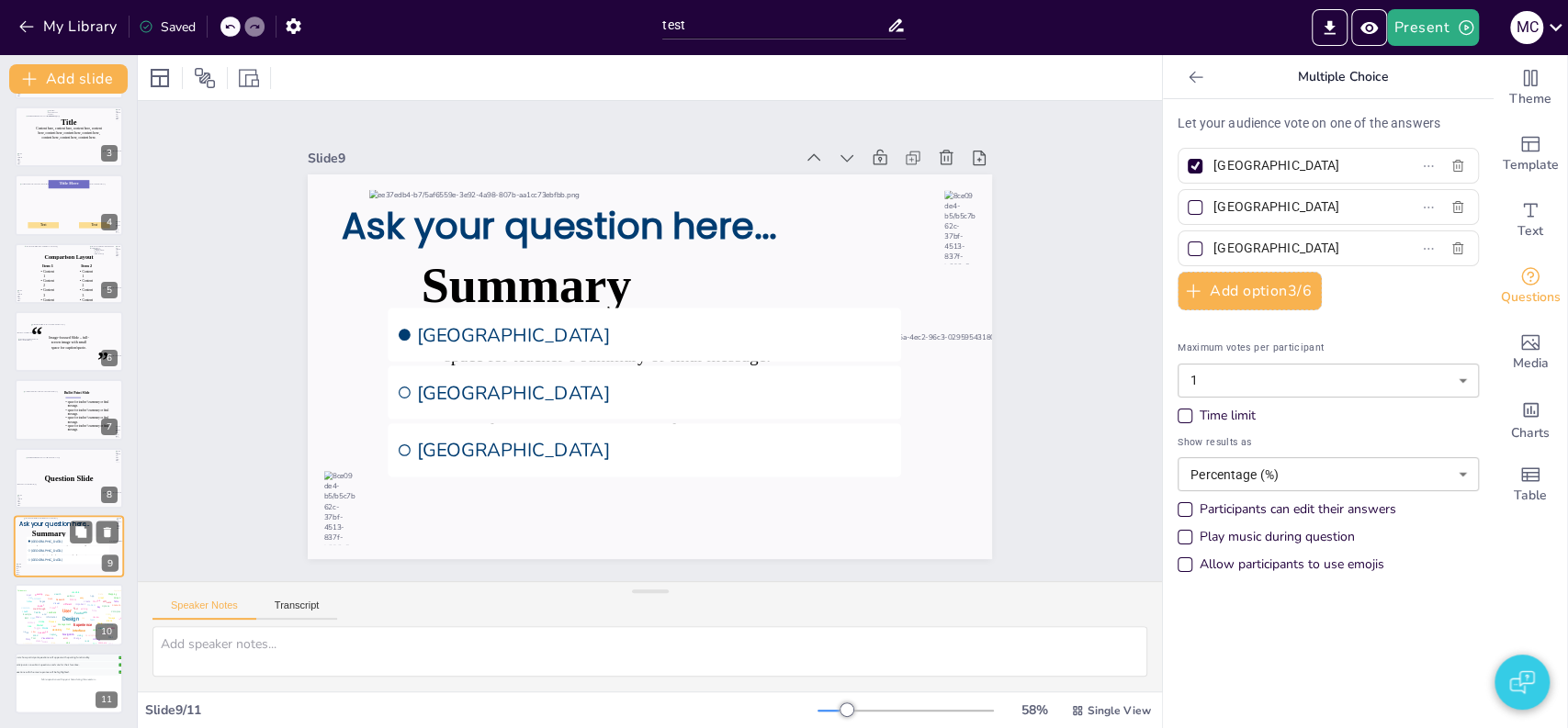
scroll to position [0, 0]
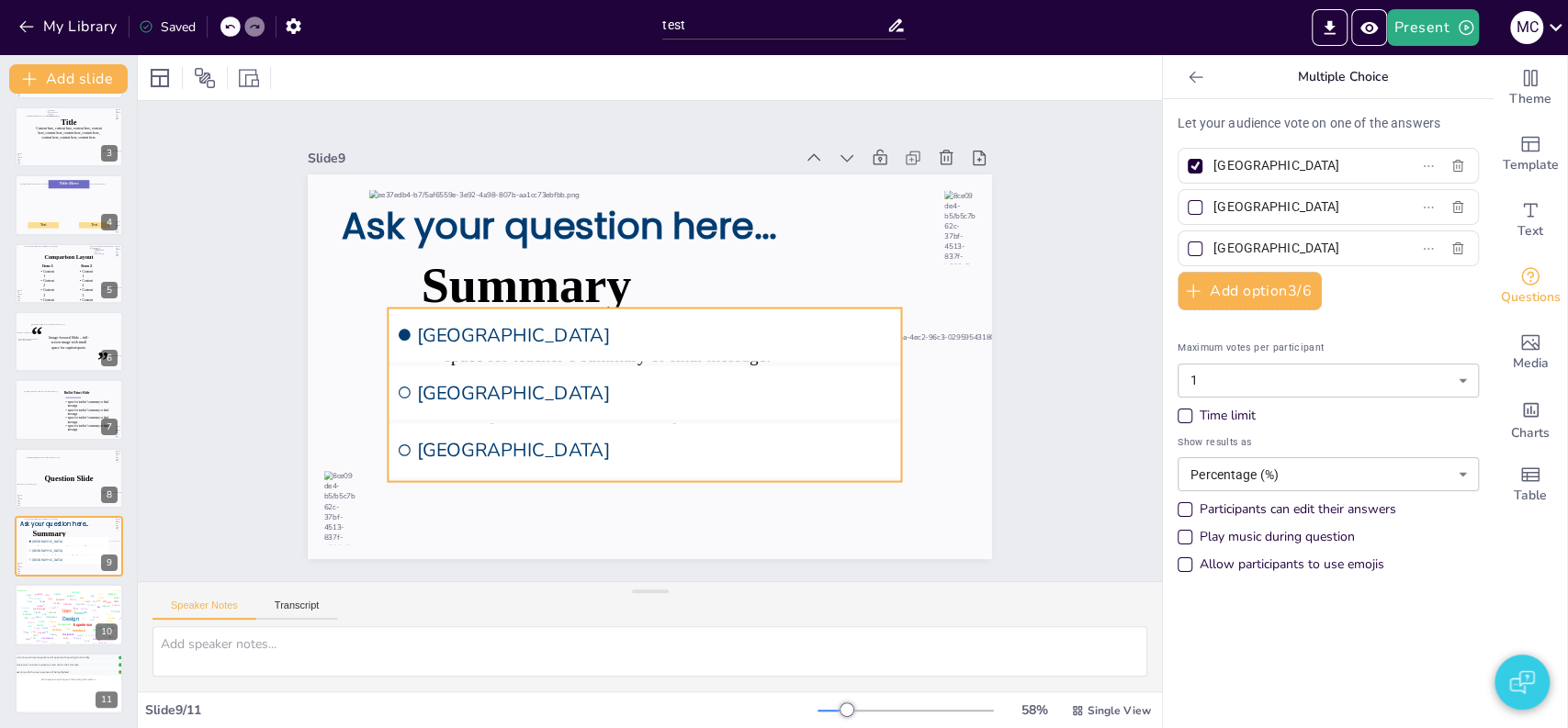
click at [495, 425] on li "The Hague" at bounding box center [644, 450] width 514 height 54
click at [73, 705] on div "This is how participant questions will appear with upvoting functionality. 👍 5 …" at bounding box center [68, 684] width 114 height 61
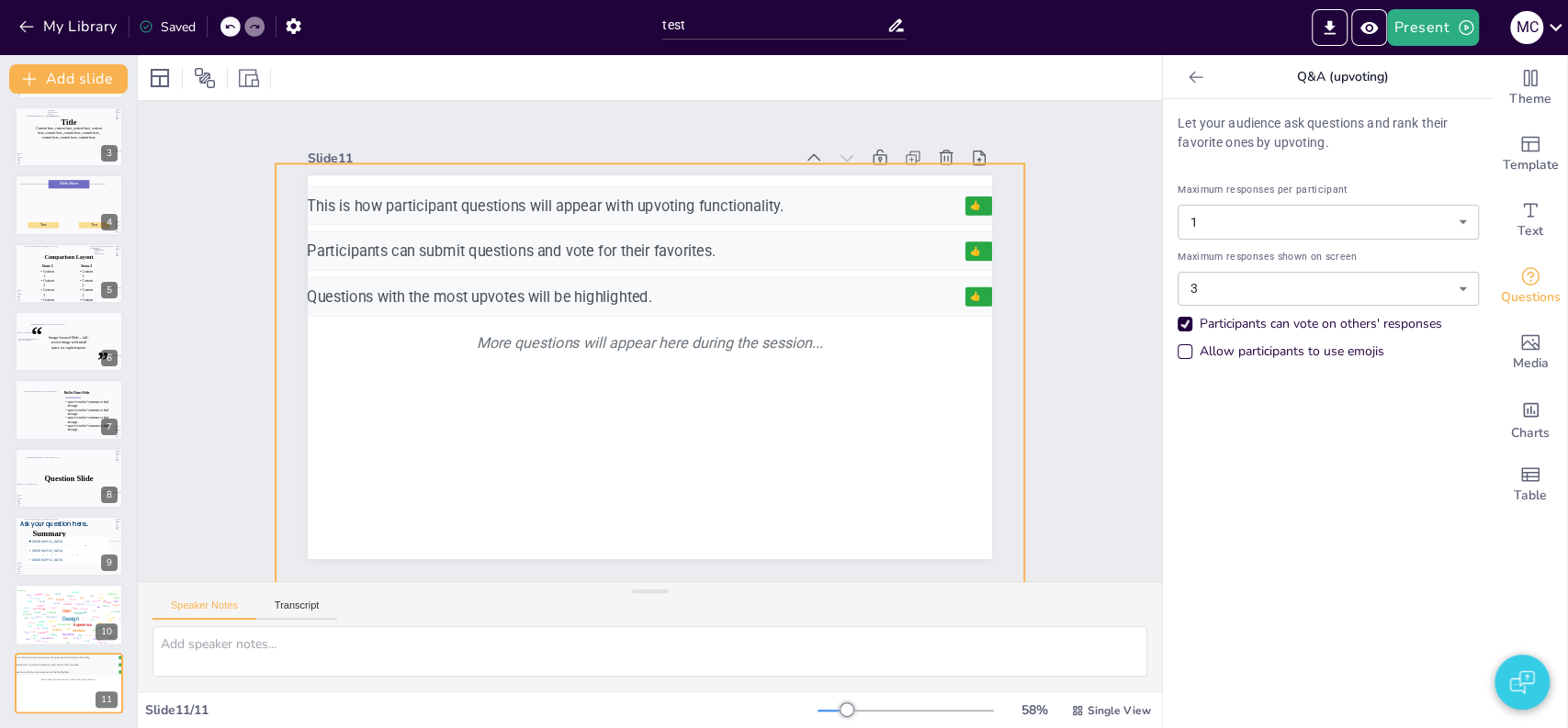
click at [725, 277] on div "Questions with the most upvotes will be highlighted. 👍 8" at bounding box center [650, 297] width 704 height 39
click at [326, 244] on div "Participants can submit questions and vote for their favorites." at bounding box center [631, 252] width 649 height 21
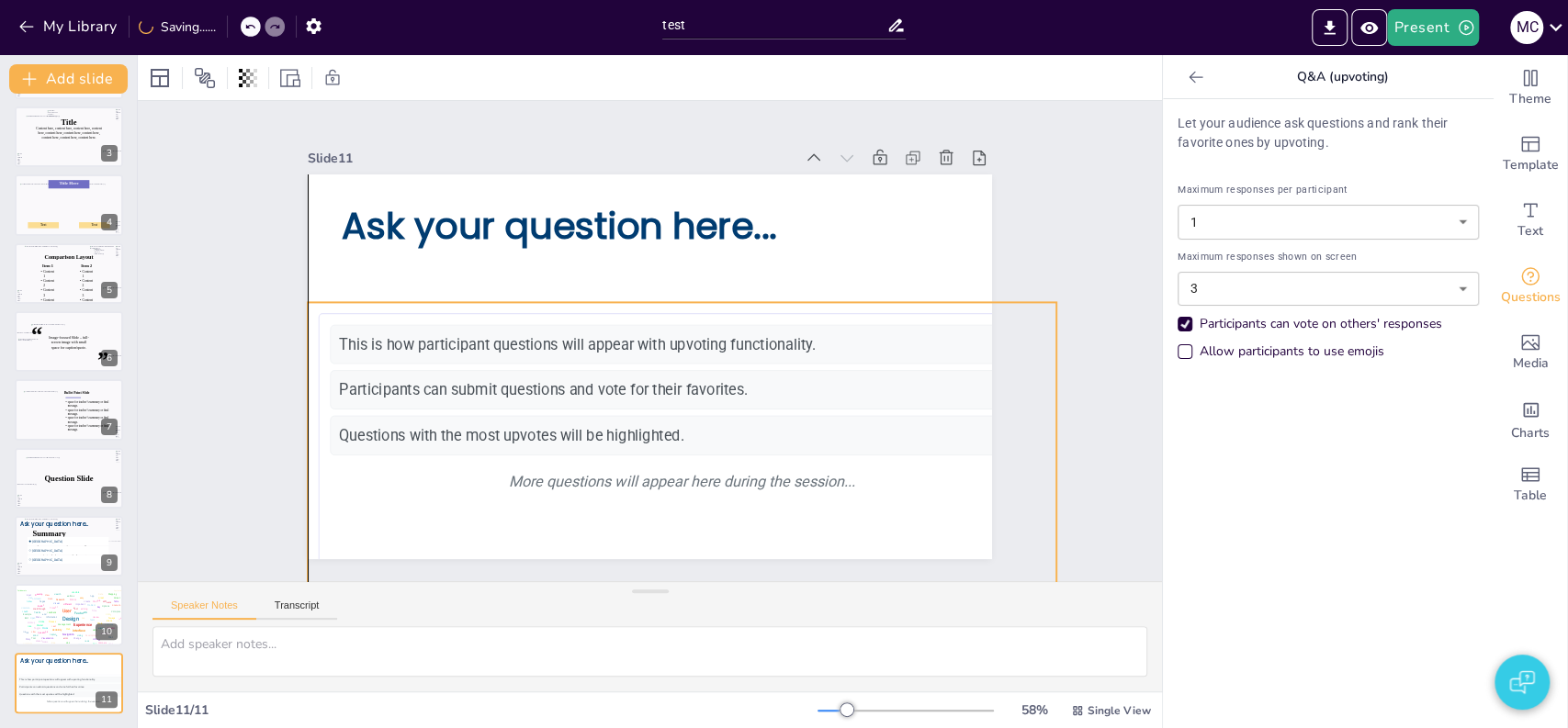
drag, startPoint x: 837, startPoint y: 310, endPoint x: 843, endPoint y: 355, distance: 45.4
click at [843, 355] on div "This is how participant questions will appear with upvoting functionality. 👍 5" at bounding box center [682, 344] width 704 height 39
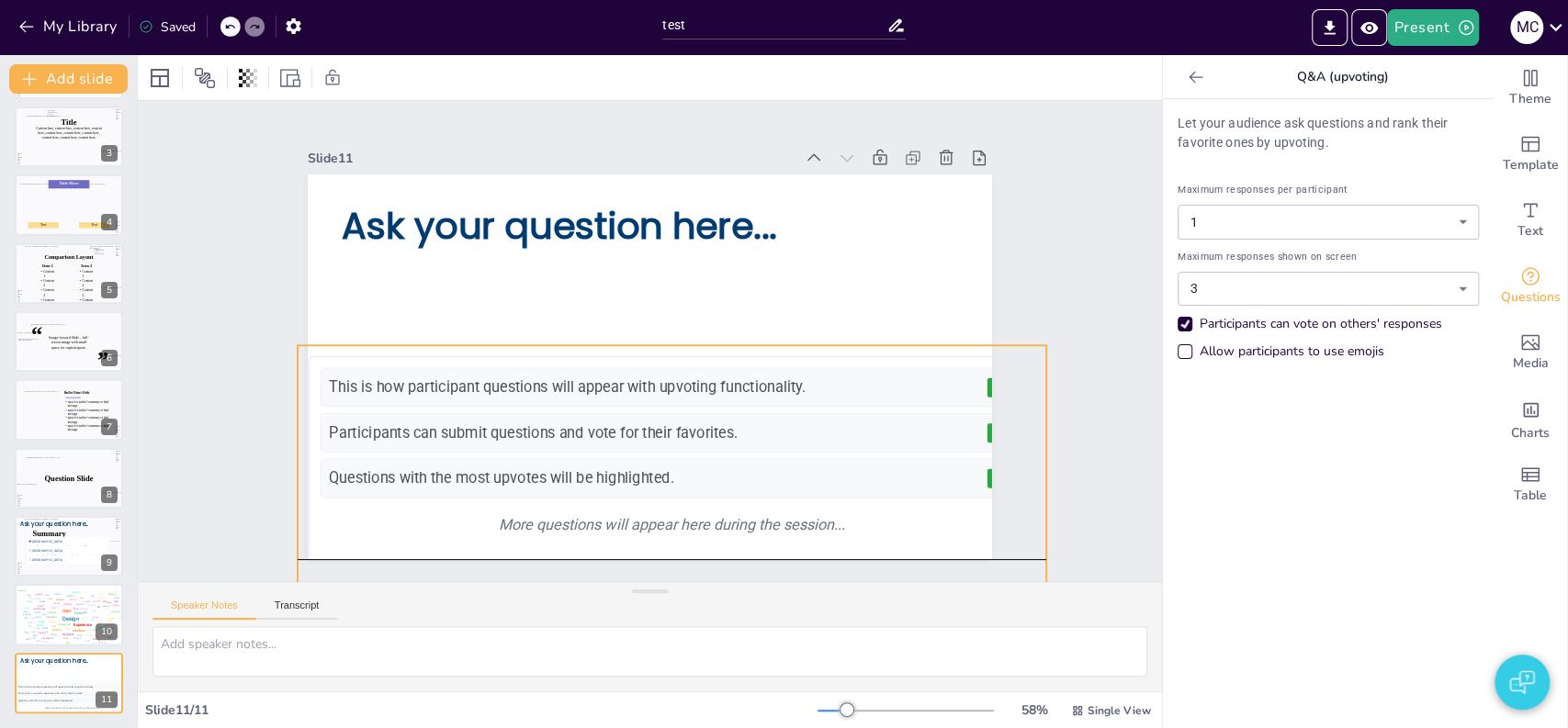
drag, startPoint x: 295, startPoint y: 301, endPoint x: 281, endPoint y: 343, distance: 44.3
click at [281, 343] on div "Slide 1 TITLE, TITLE, TITLE SUBTITLE Slide 2 SECTION 1 SECTION HEADER Slide 3 T…" at bounding box center [650, 341] width 787 height 436
click at [297, 86] on icon at bounding box center [290, 78] width 21 height 20
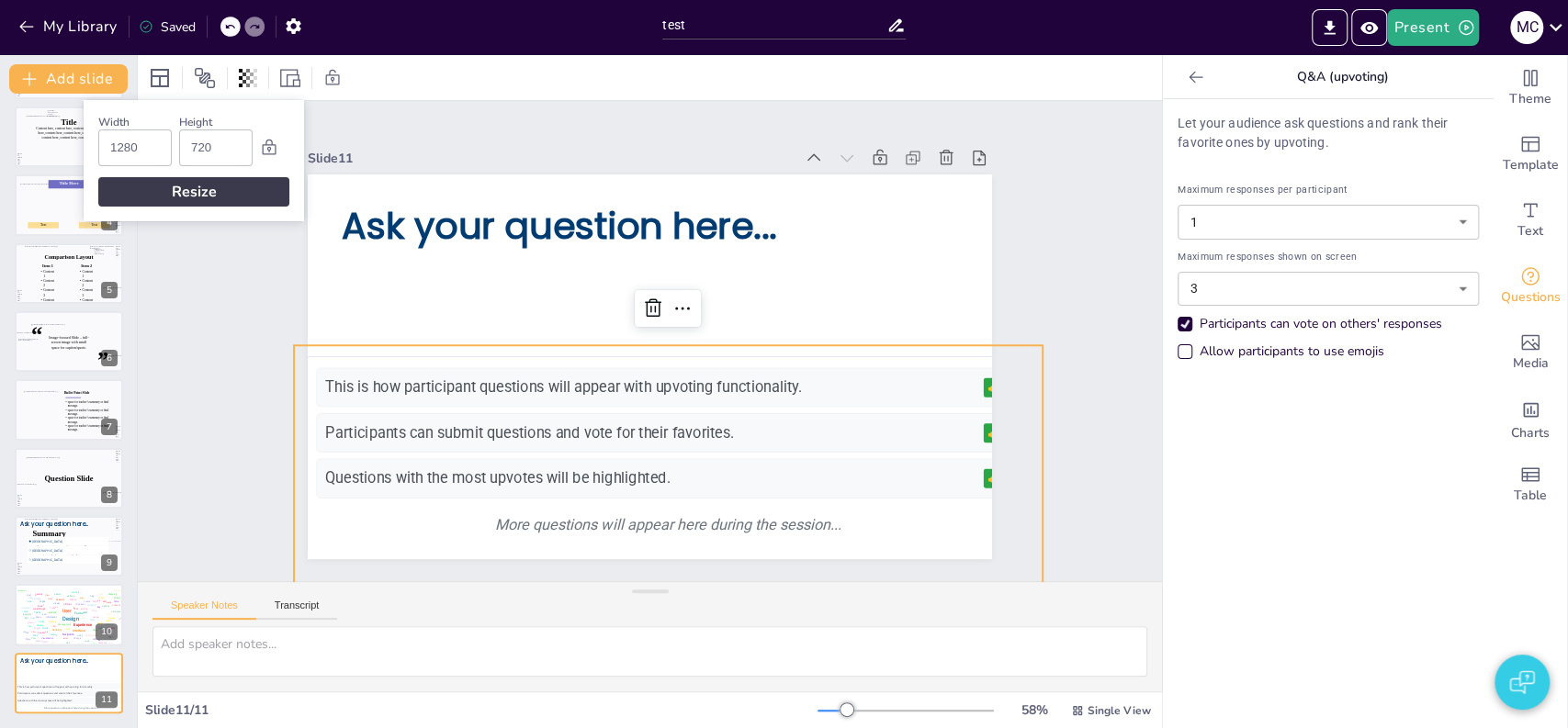
click at [214, 268] on div "Slide 1 TITLE, TITLE, TITLE SUBTITLE Slide 2 SECTION 1 SECTION HEADER Slide 3 T…" at bounding box center [649, 341] width 1024 height 480
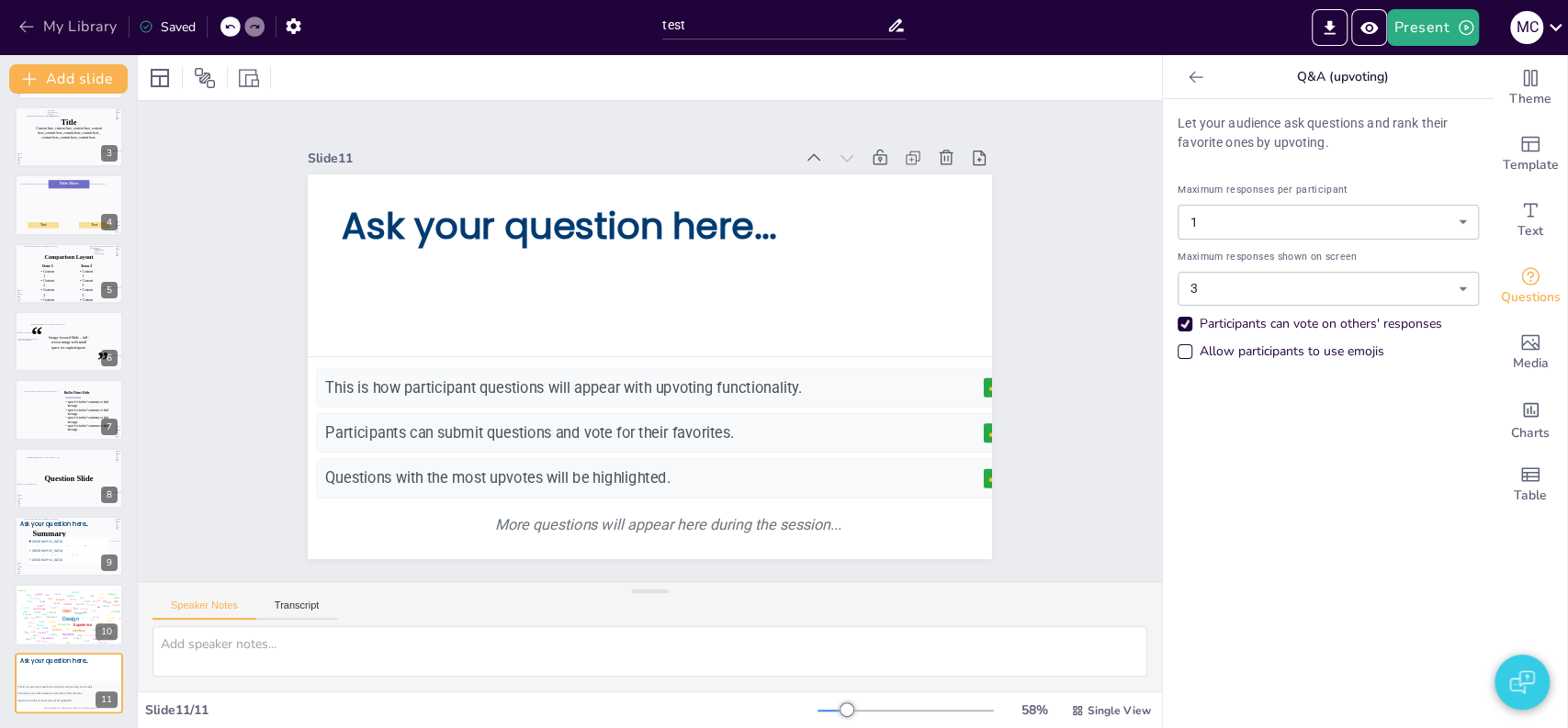
click at [87, 26] on button "My Library" at bounding box center [69, 26] width 111 height 29
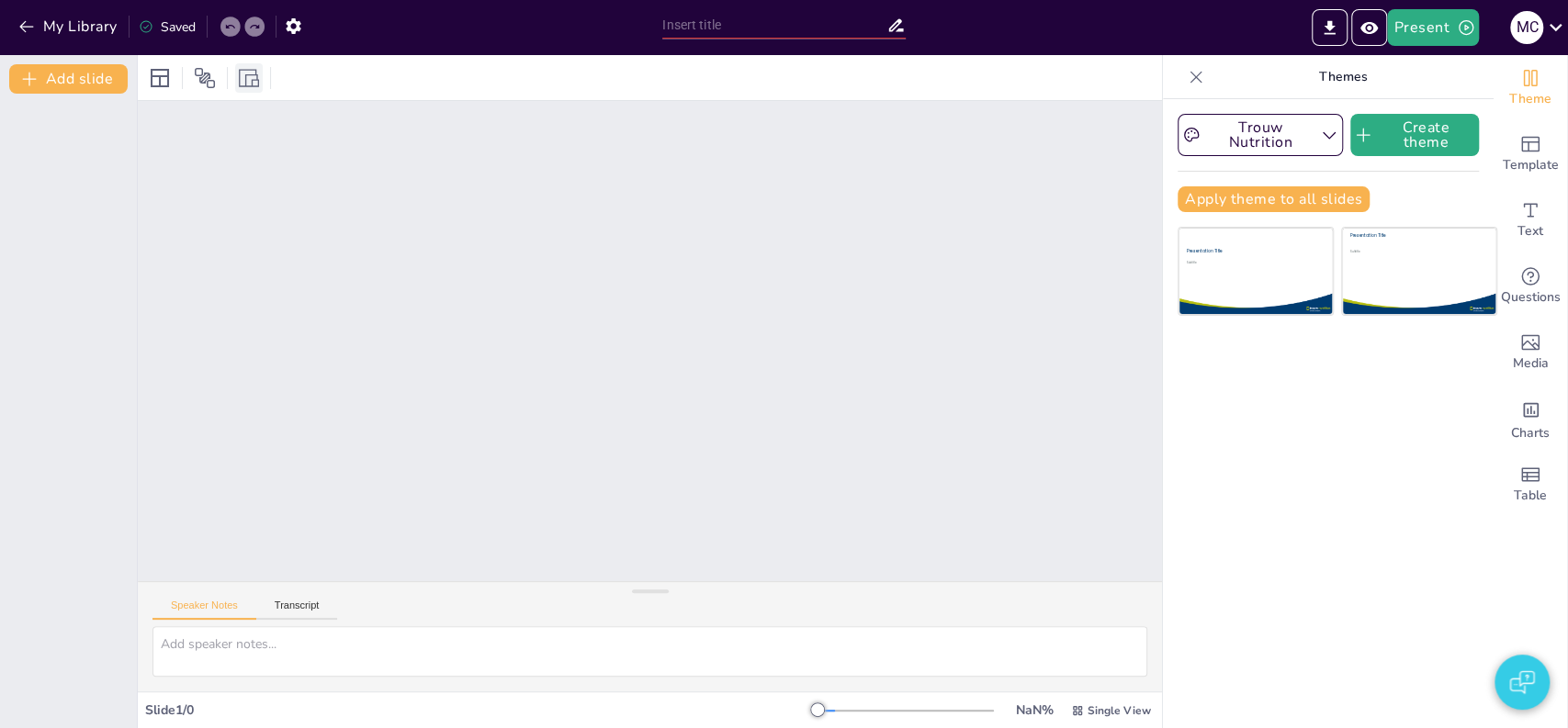
click at [248, 84] on icon at bounding box center [249, 78] width 21 height 20
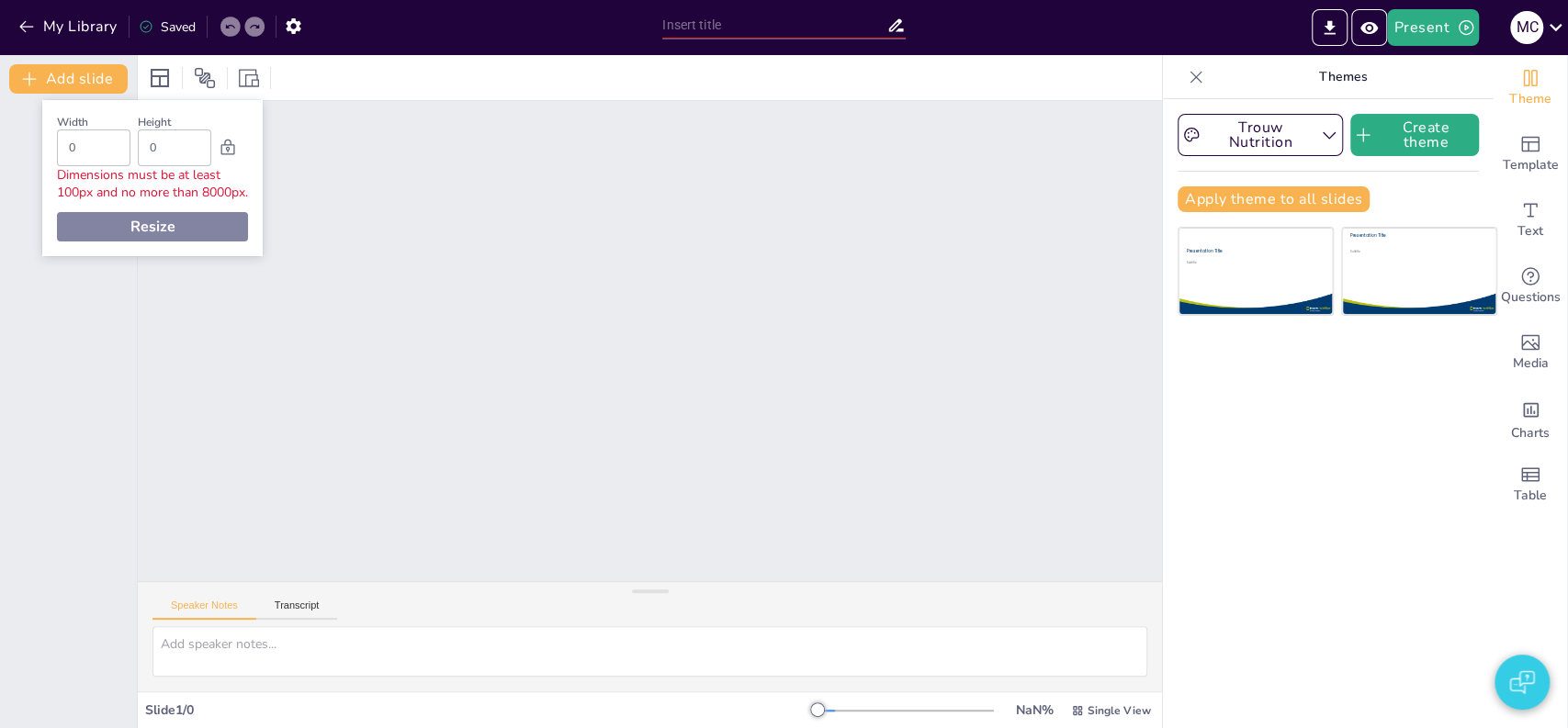
click at [103, 142] on input "0" at bounding box center [94, 148] width 50 height 35
